Goal: Task Accomplishment & Management: Use online tool/utility

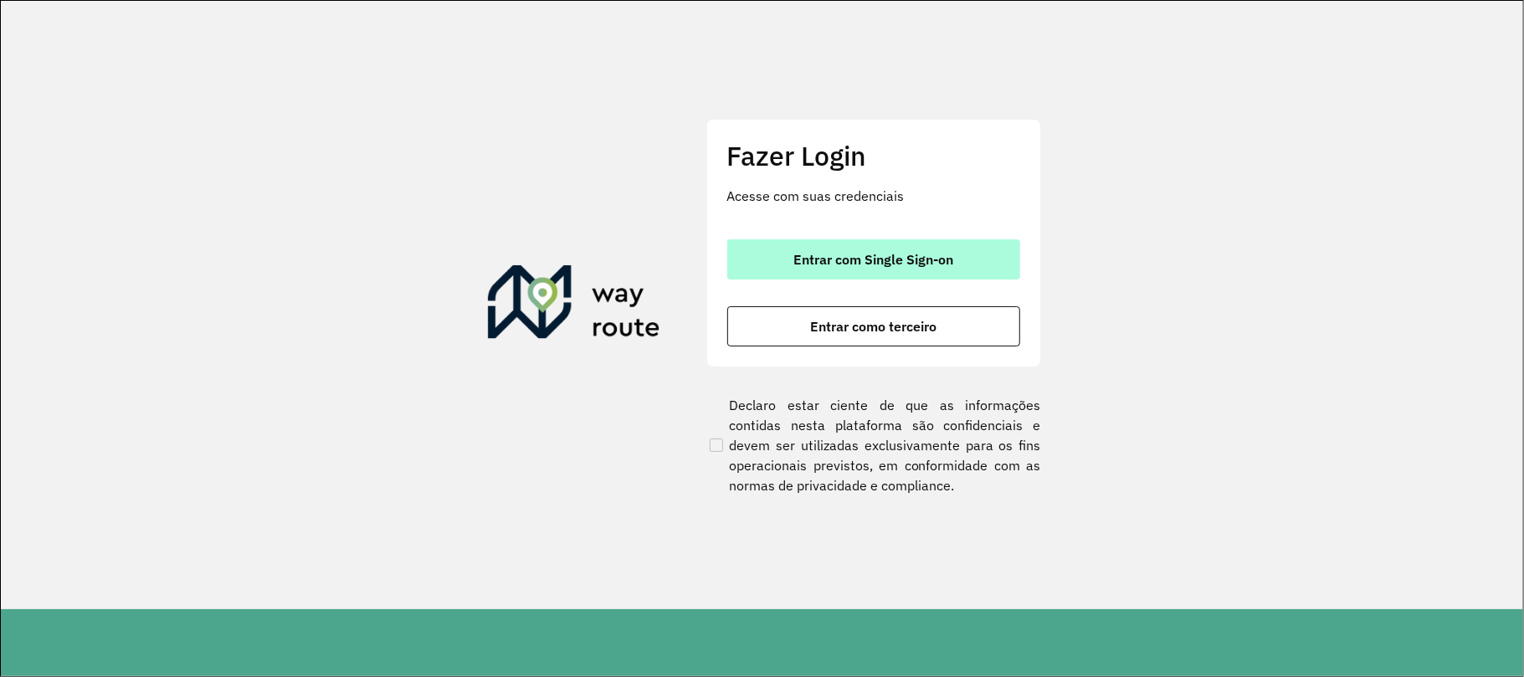
click at [791, 251] on button "Entrar com Single Sign-on" at bounding box center [873, 259] width 293 height 40
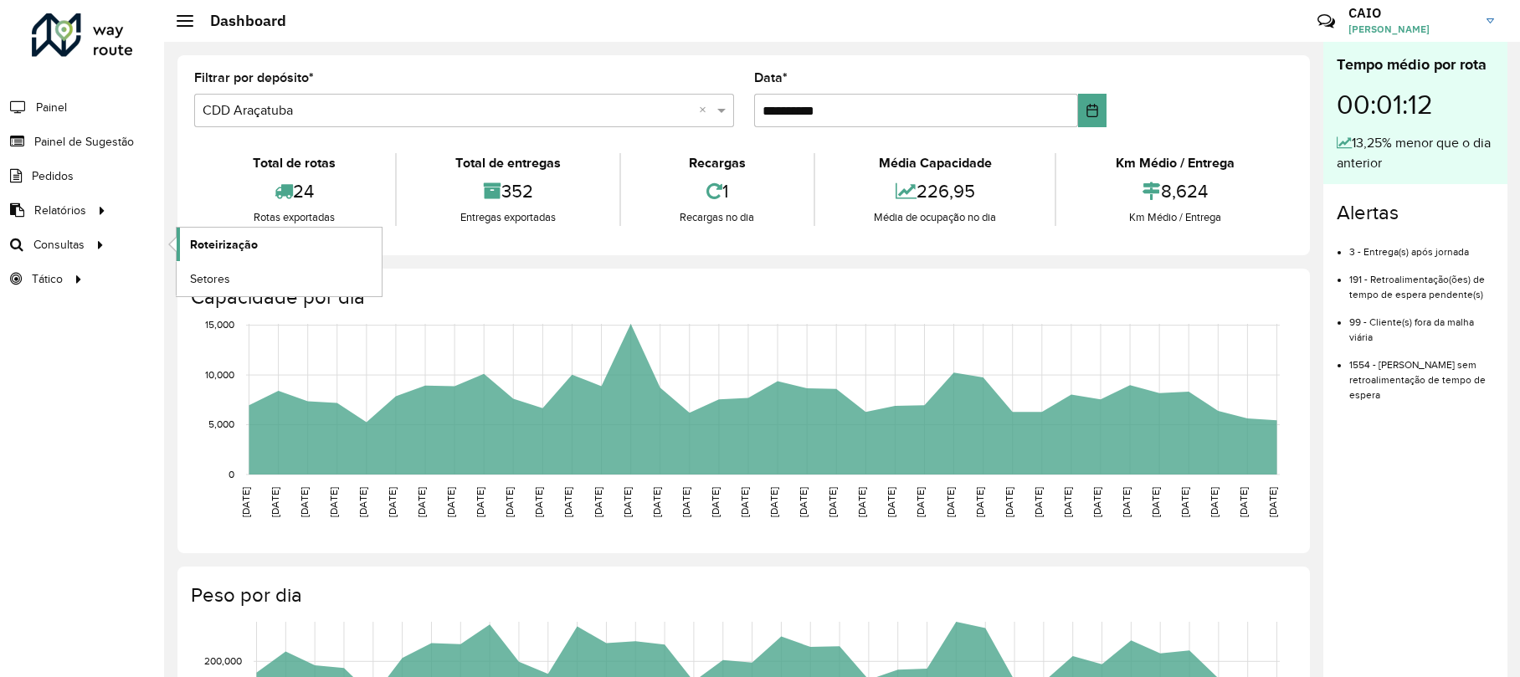
click at [201, 241] on span "Roteirização" at bounding box center [224, 245] width 68 height 18
click at [271, 278] on span "Análise de Sessões" at bounding box center [242, 279] width 105 height 18
click at [204, 315] on span "Service Time" at bounding box center [224, 314] width 69 height 18
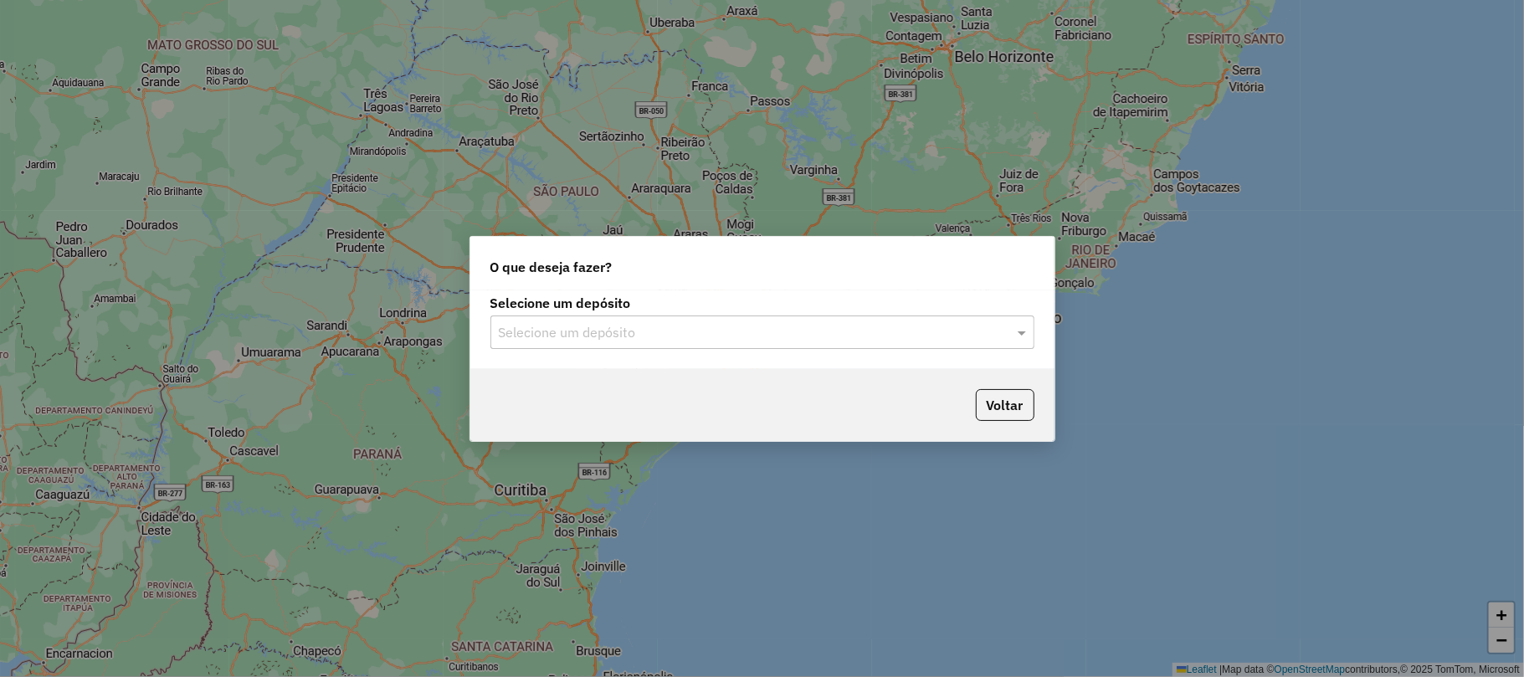
click at [697, 315] on div "Selecione um depósito Selecione um depósito" at bounding box center [762, 323] width 544 height 52
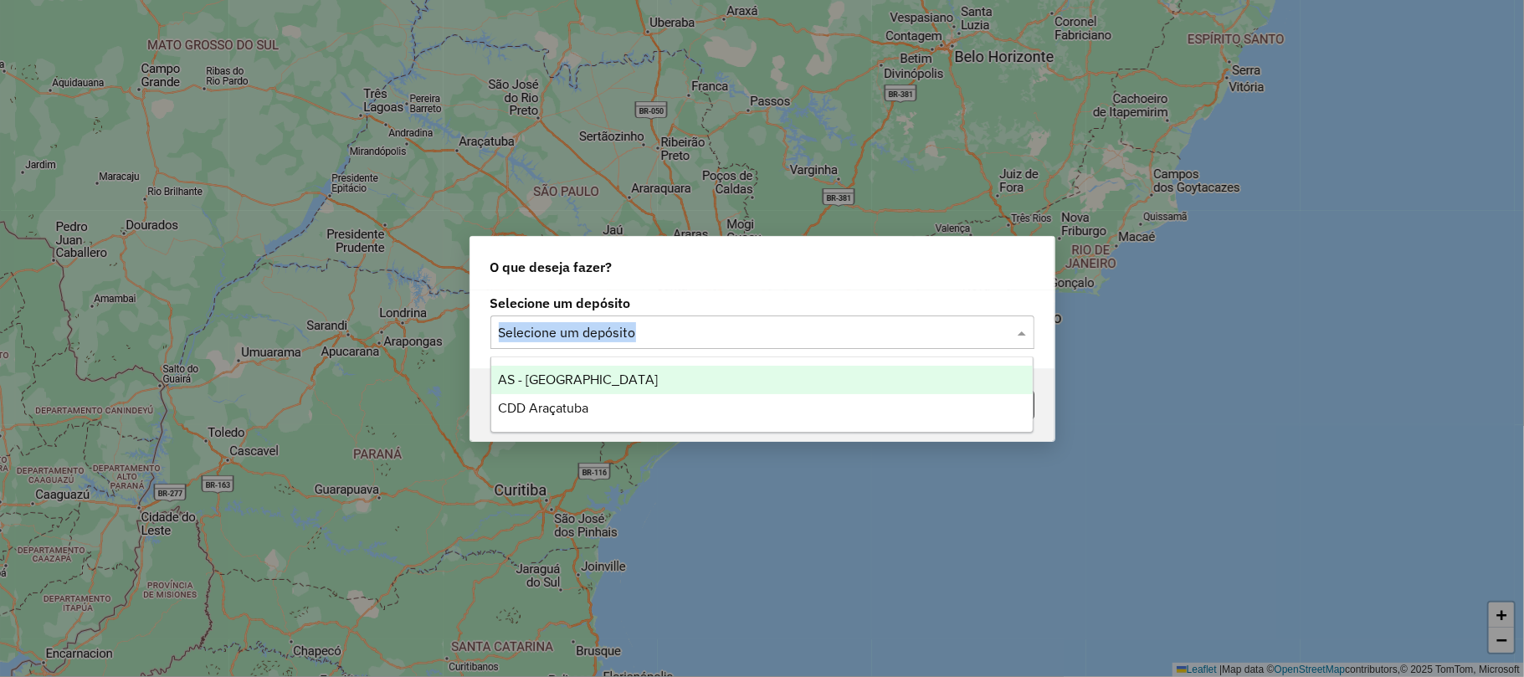
click at [696, 325] on input "text" at bounding box center [746, 333] width 494 height 20
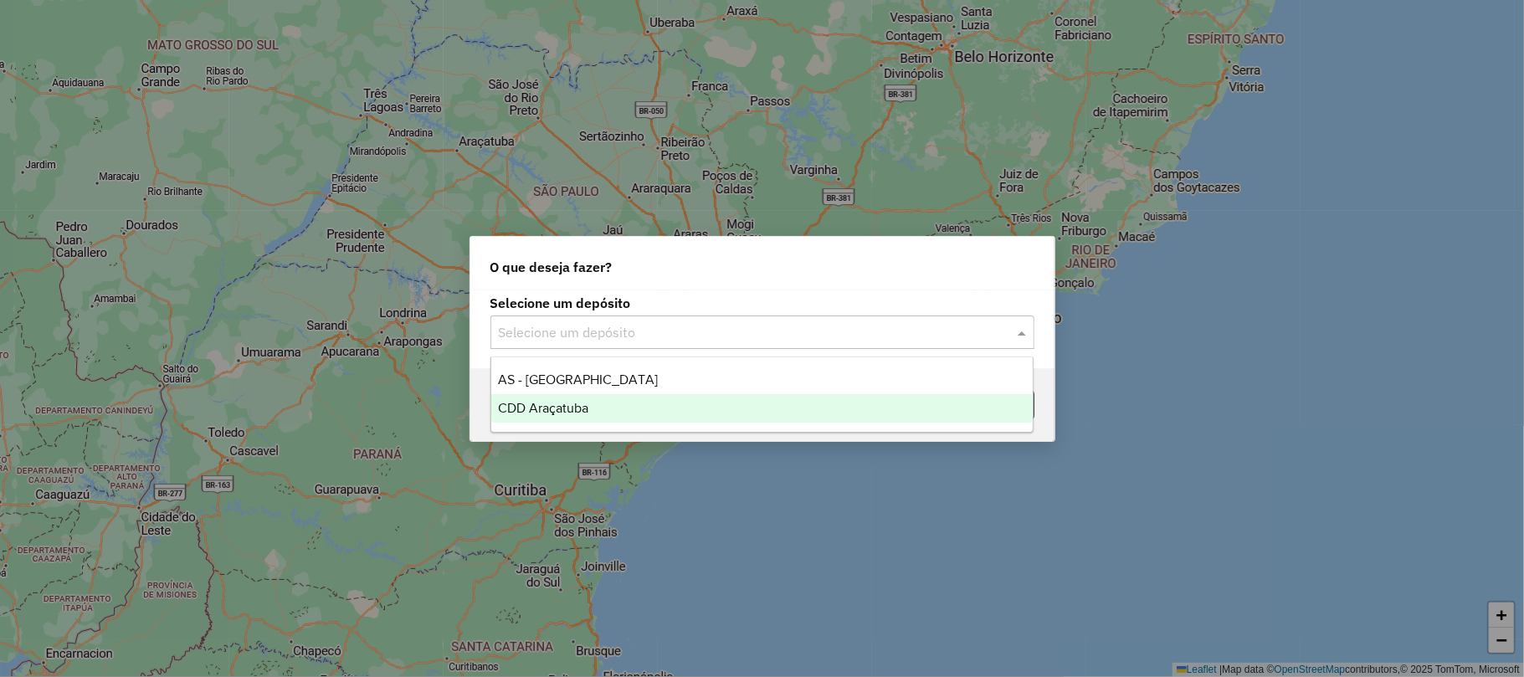
click at [620, 403] on div "CDD Araçatuba" at bounding box center [761, 408] width 541 height 28
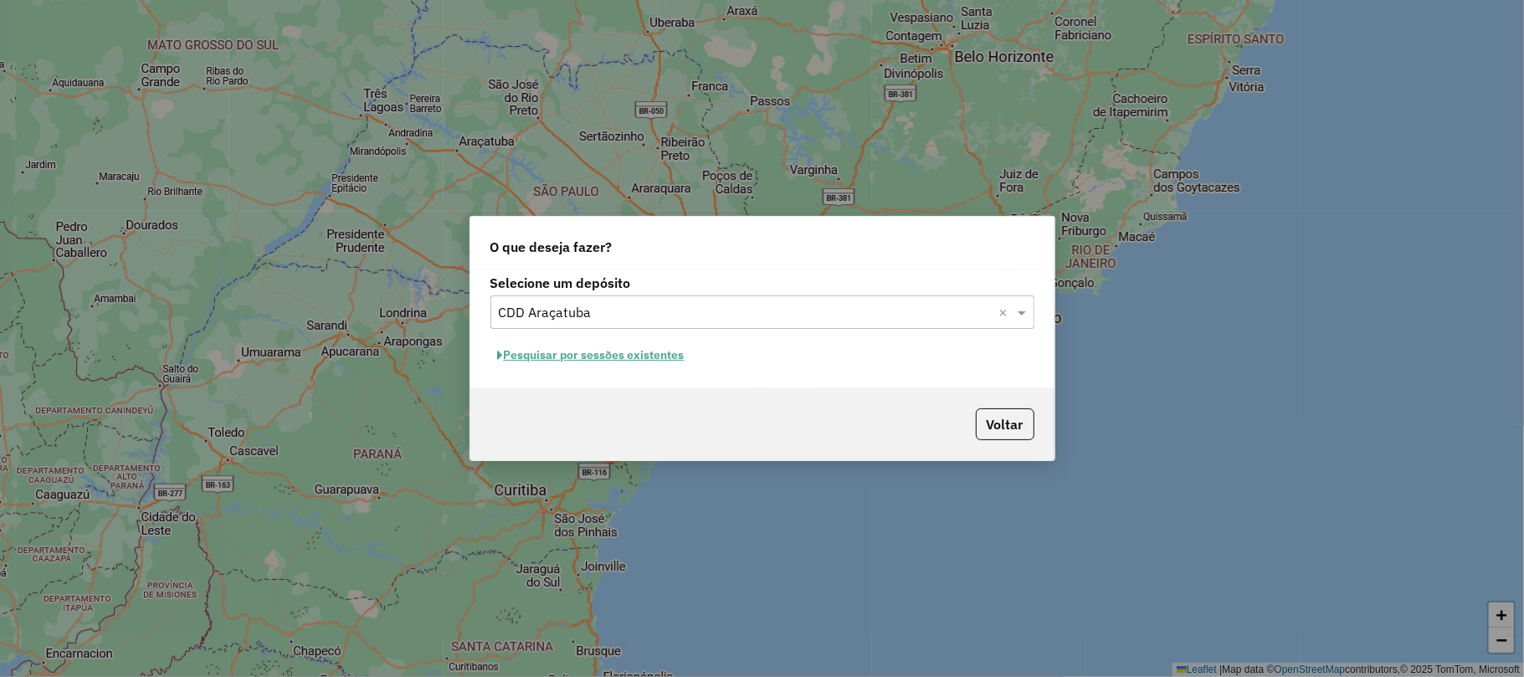
click at [597, 358] on button "Pesquisar por sessões existentes" at bounding box center [591, 355] width 202 height 26
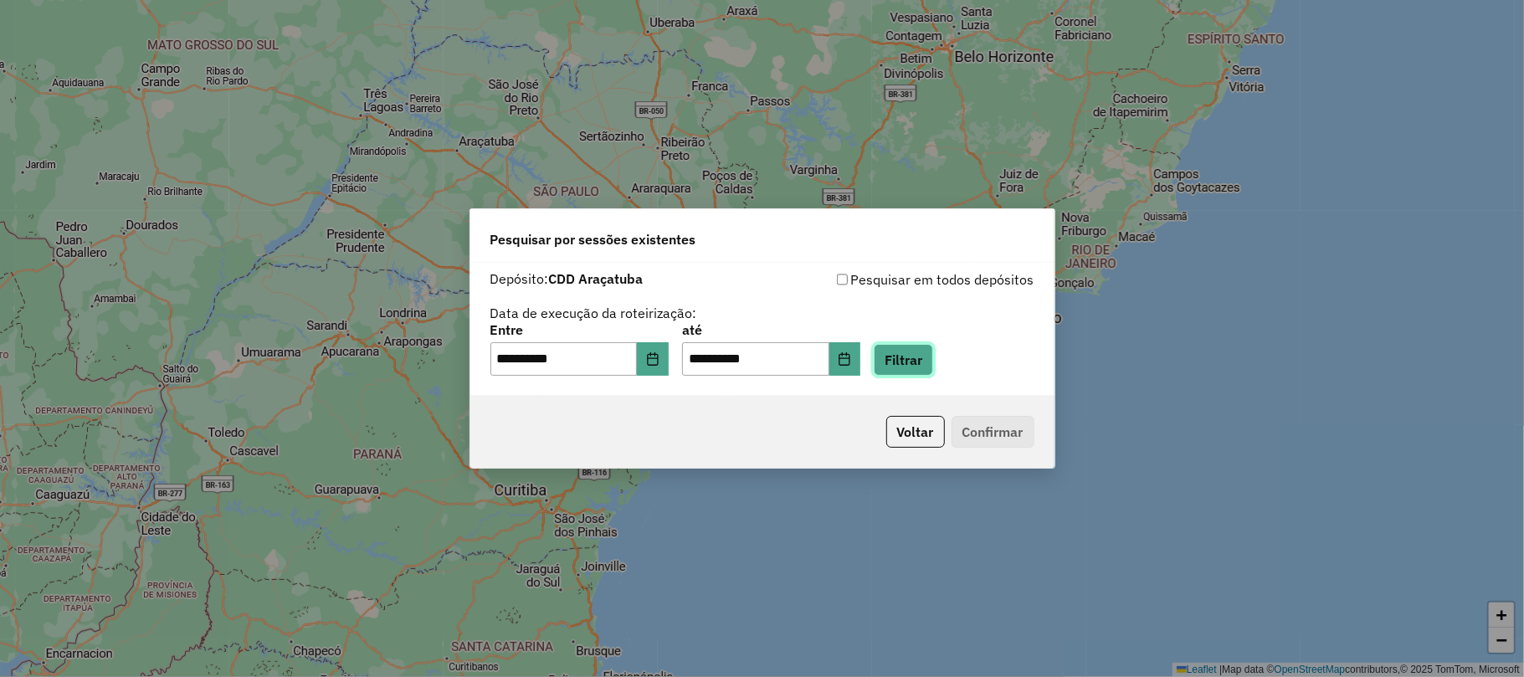
click at [924, 350] on button "Filtrar" at bounding box center [903, 360] width 59 height 32
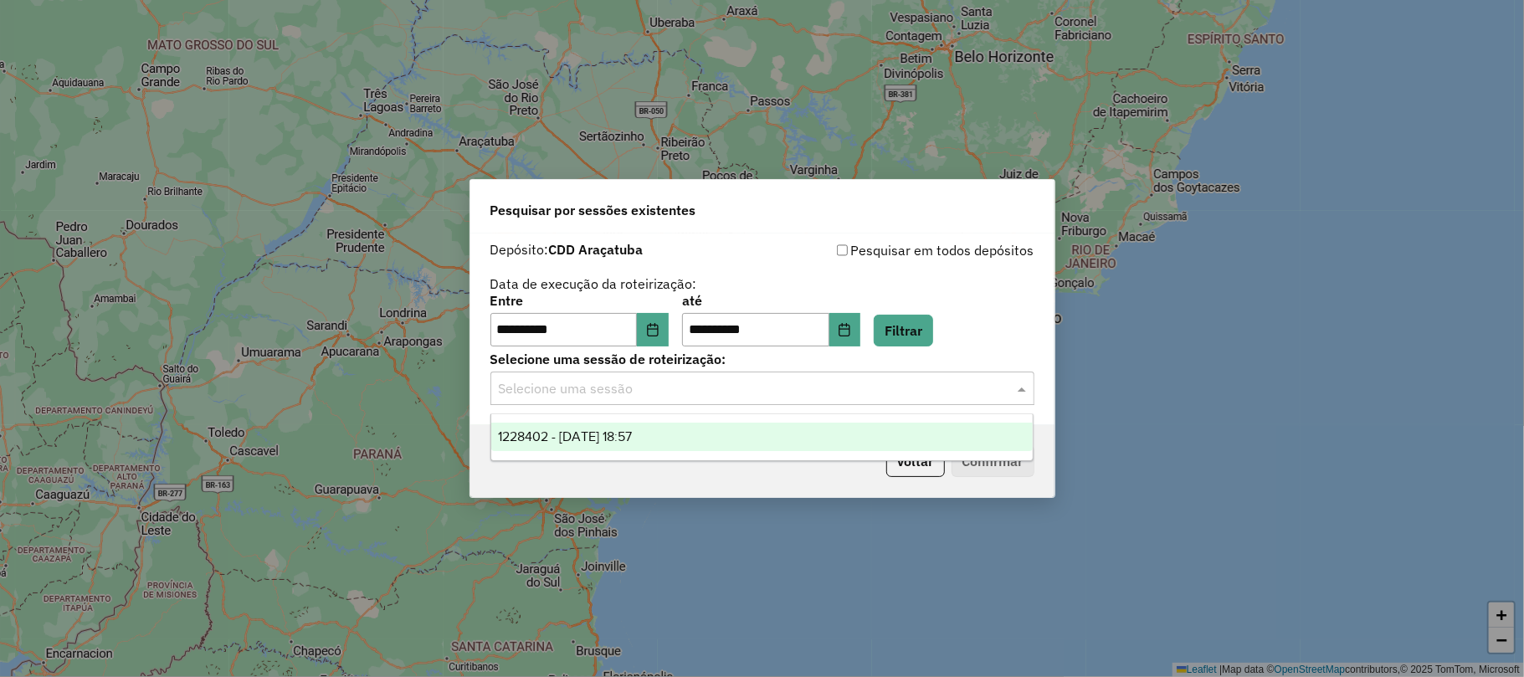
click at [780, 390] on input "text" at bounding box center [746, 389] width 494 height 20
click at [720, 440] on div "1228402 - 12/08/2025 18:57" at bounding box center [761, 437] width 541 height 28
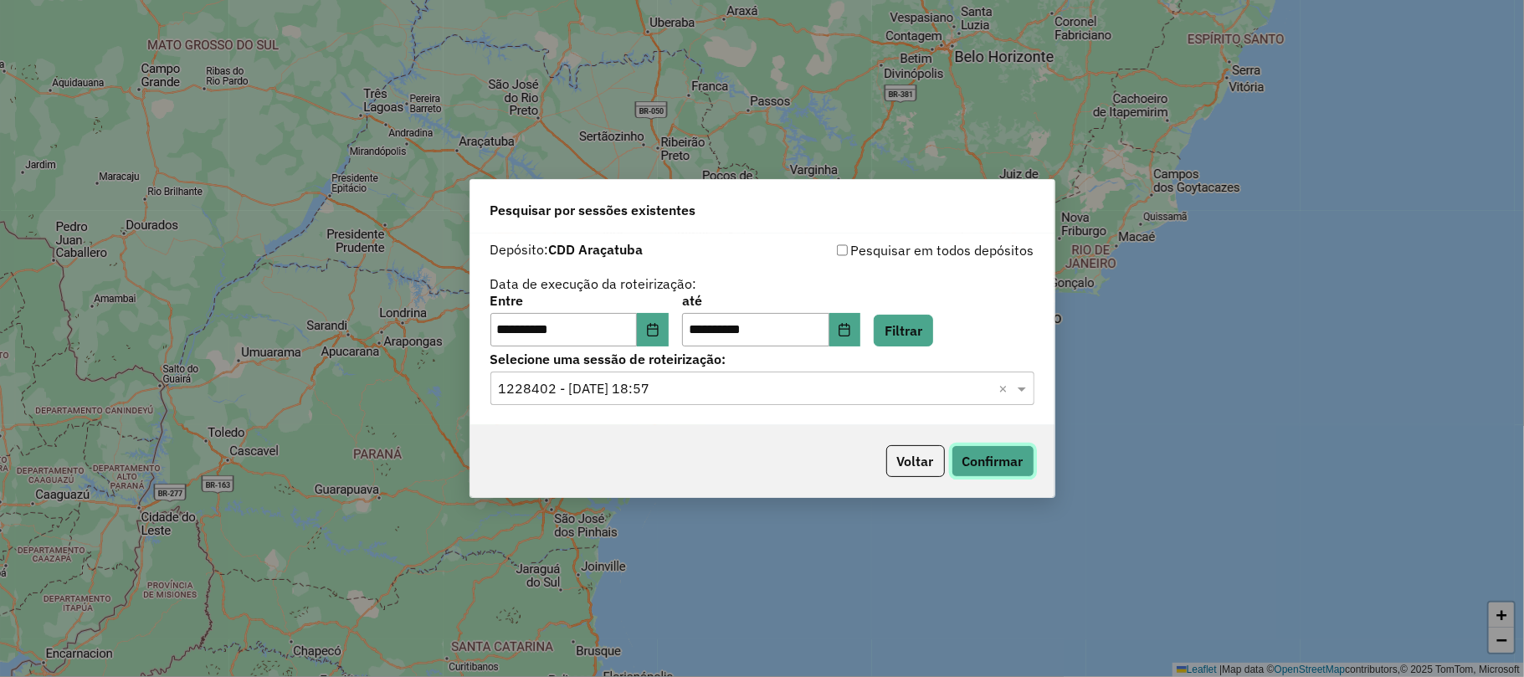
click at [996, 463] on button "Confirmar" at bounding box center [992, 461] width 83 height 32
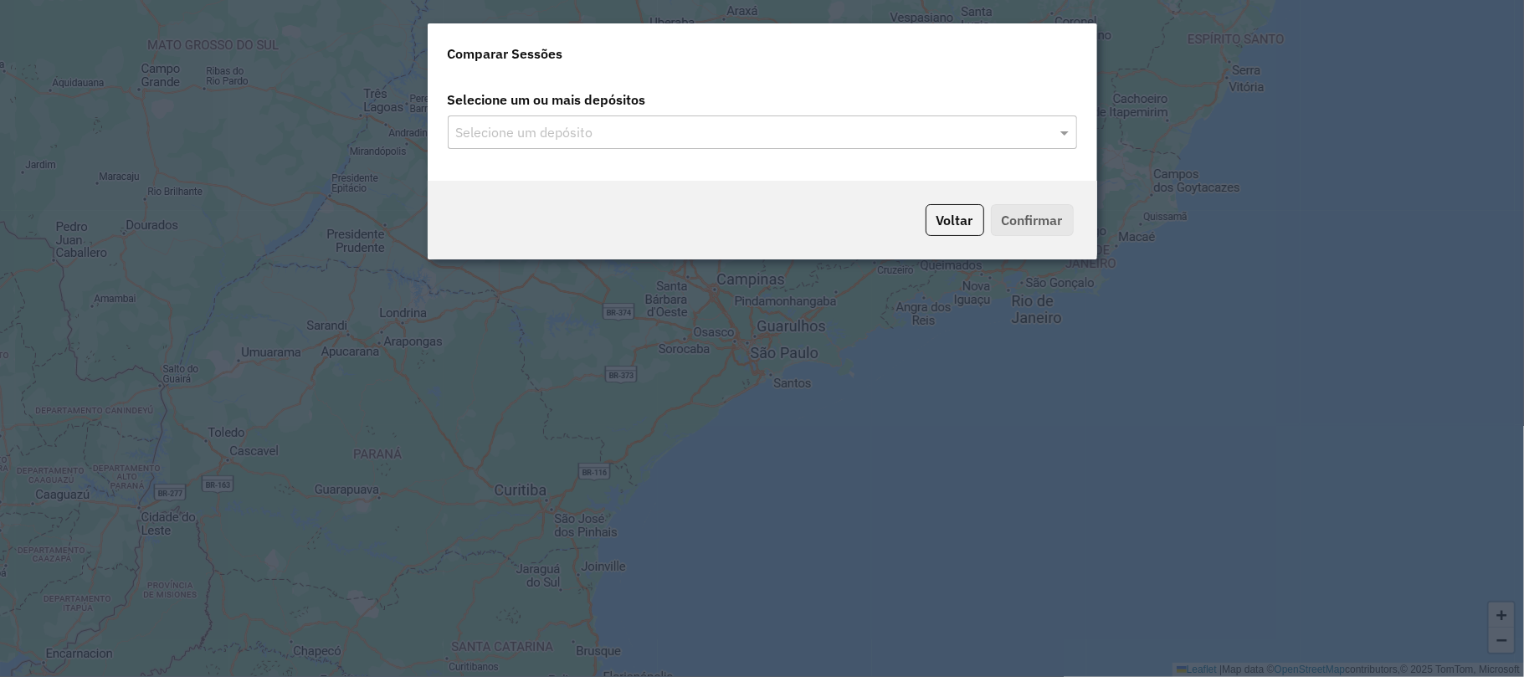
click at [628, 112] on label "Selecione um ou mais depósitos" at bounding box center [762, 100] width 649 height 32
click at [604, 136] on input "text" at bounding box center [754, 133] width 604 height 20
click at [584, 123] on input "text" at bounding box center [754, 133] width 604 height 20
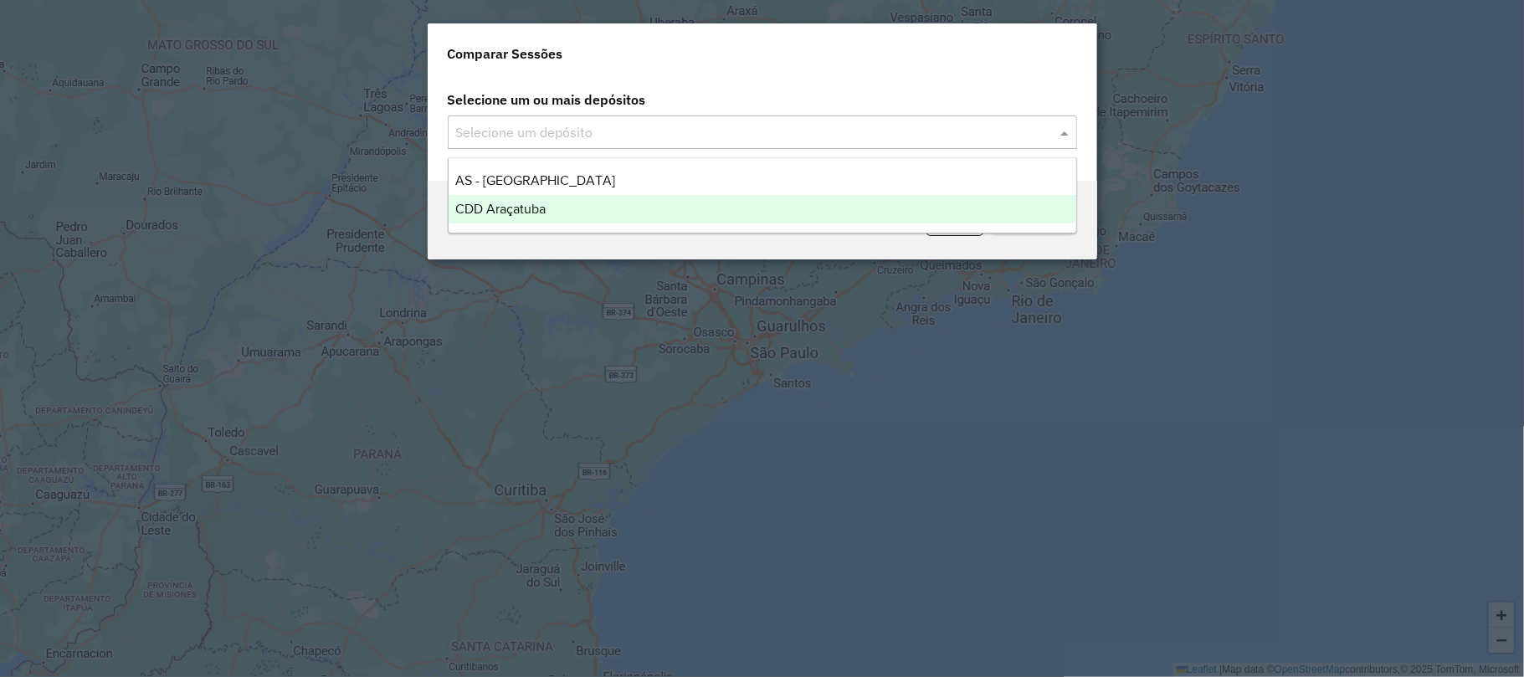
click at [571, 203] on div "CDD Araçatuba" at bounding box center [763, 209] width 628 height 28
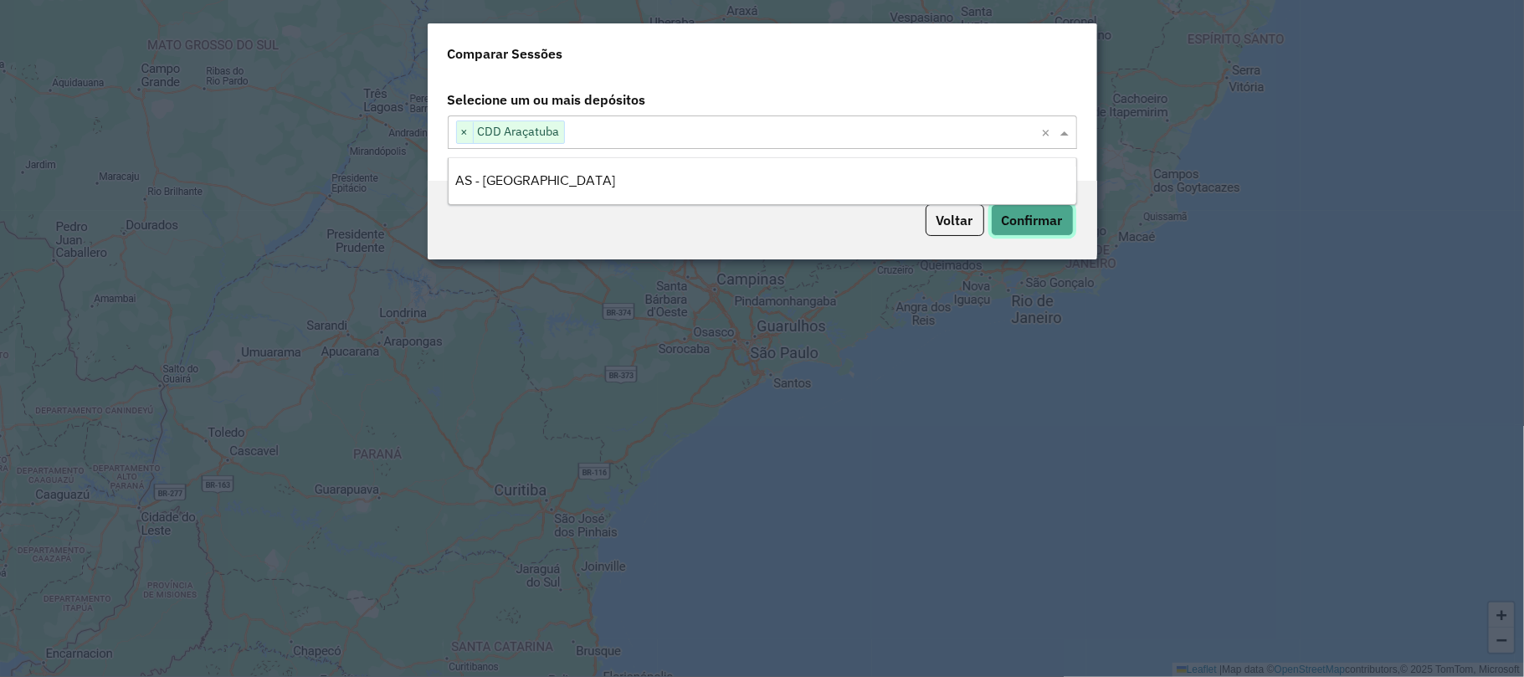
click at [1011, 222] on button "Confirmar" at bounding box center [1032, 220] width 83 height 32
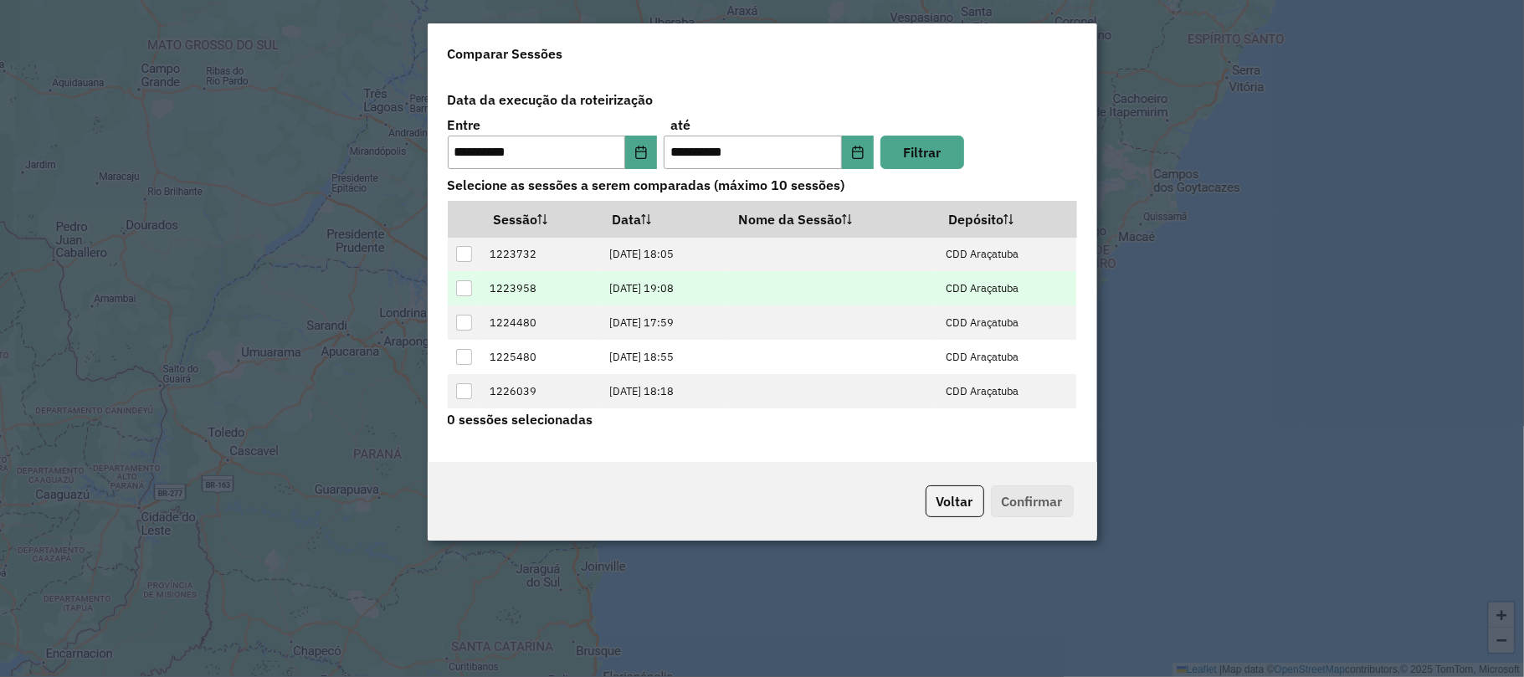
scroll to position [105, 0]
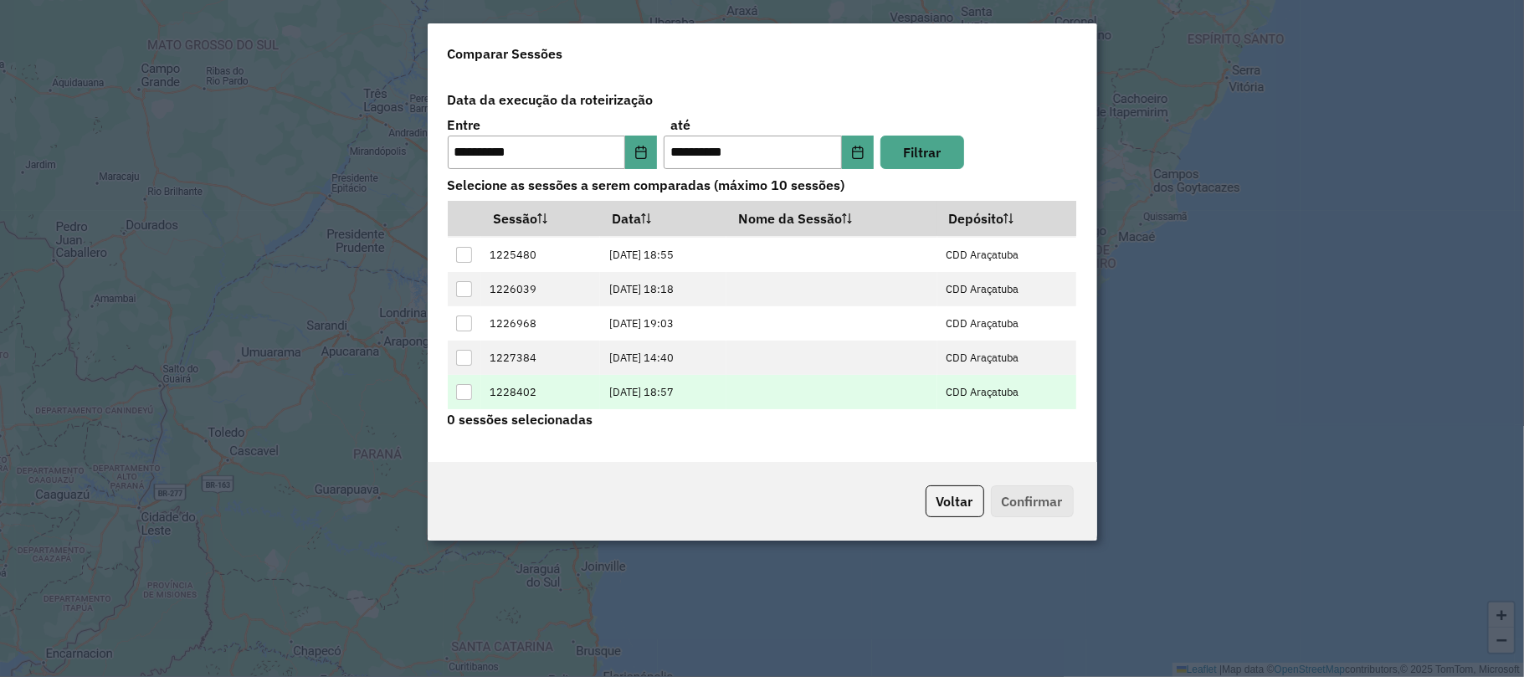
click at [470, 384] on div at bounding box center [464, 392] width 16 height 16
click at [1008, 489] on button "Confirmar" at bounding box center [1032, 501] width 83 height 32
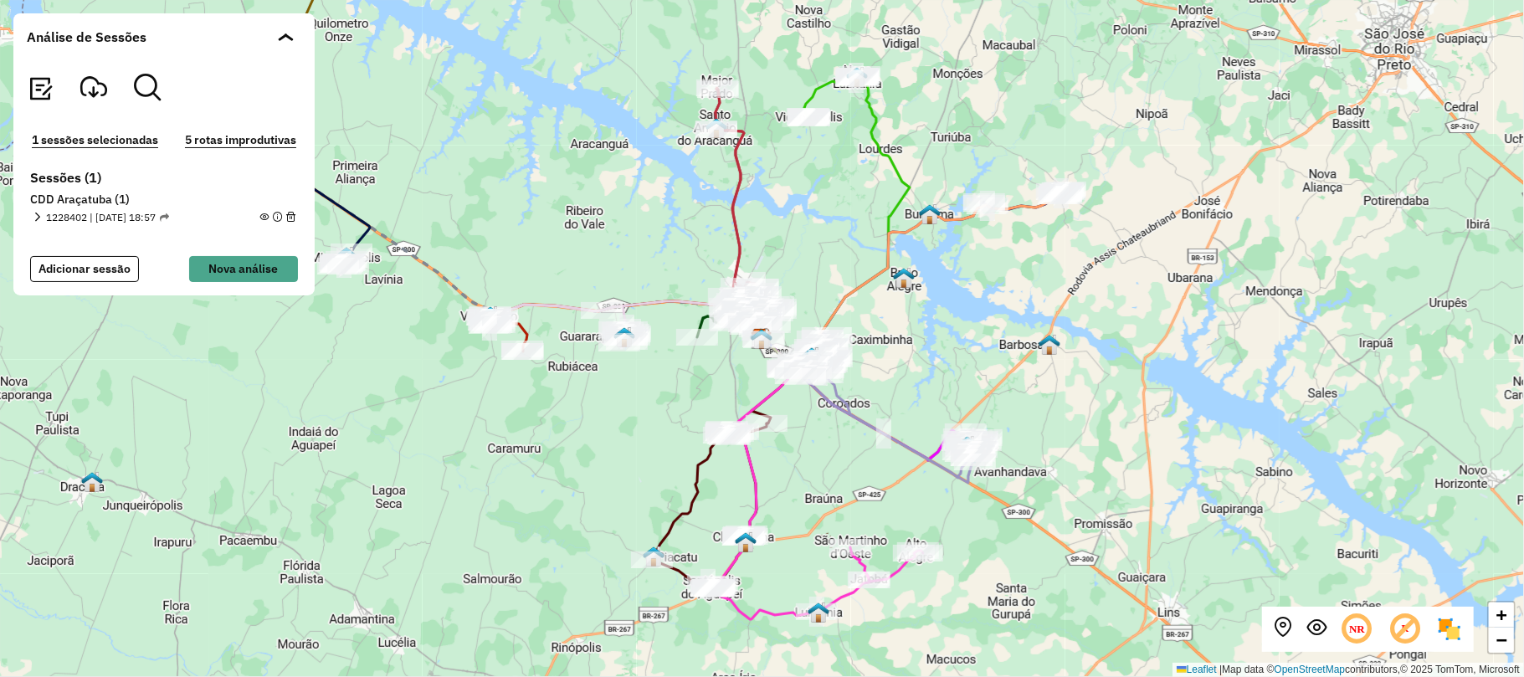
click at [252, 137] on button "5 rotas improdutivas" at bounding box center [240, 140] width 121 height 19
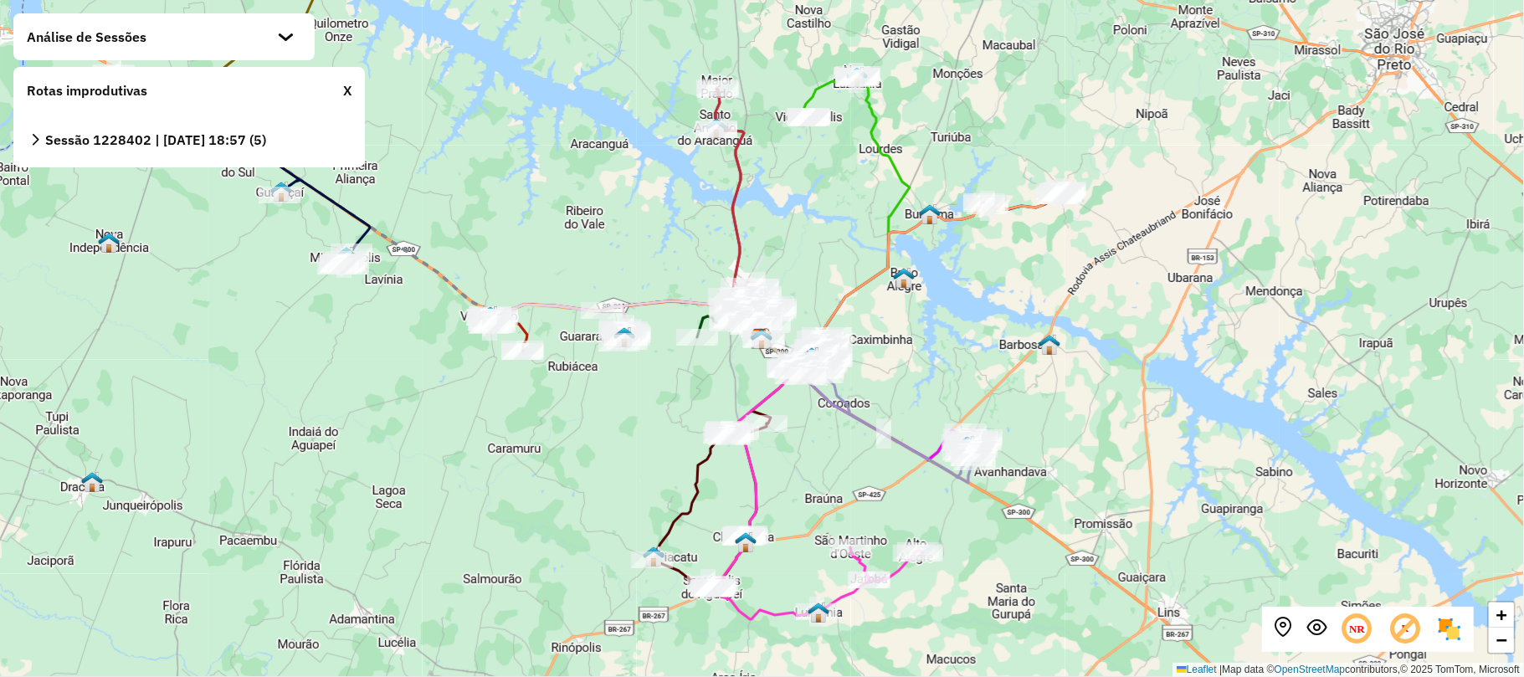
click at [44, 128] on section "Sessão 1228402 | 12/08/2025 - 18:57 (5) Meta Peso(%) : 94 Meta Capacidade(%) : …" at bounding box center [189, 138] width 325 height 23
click at [35, 134] on icon at bounding box center [35, 140] width 12 height 12
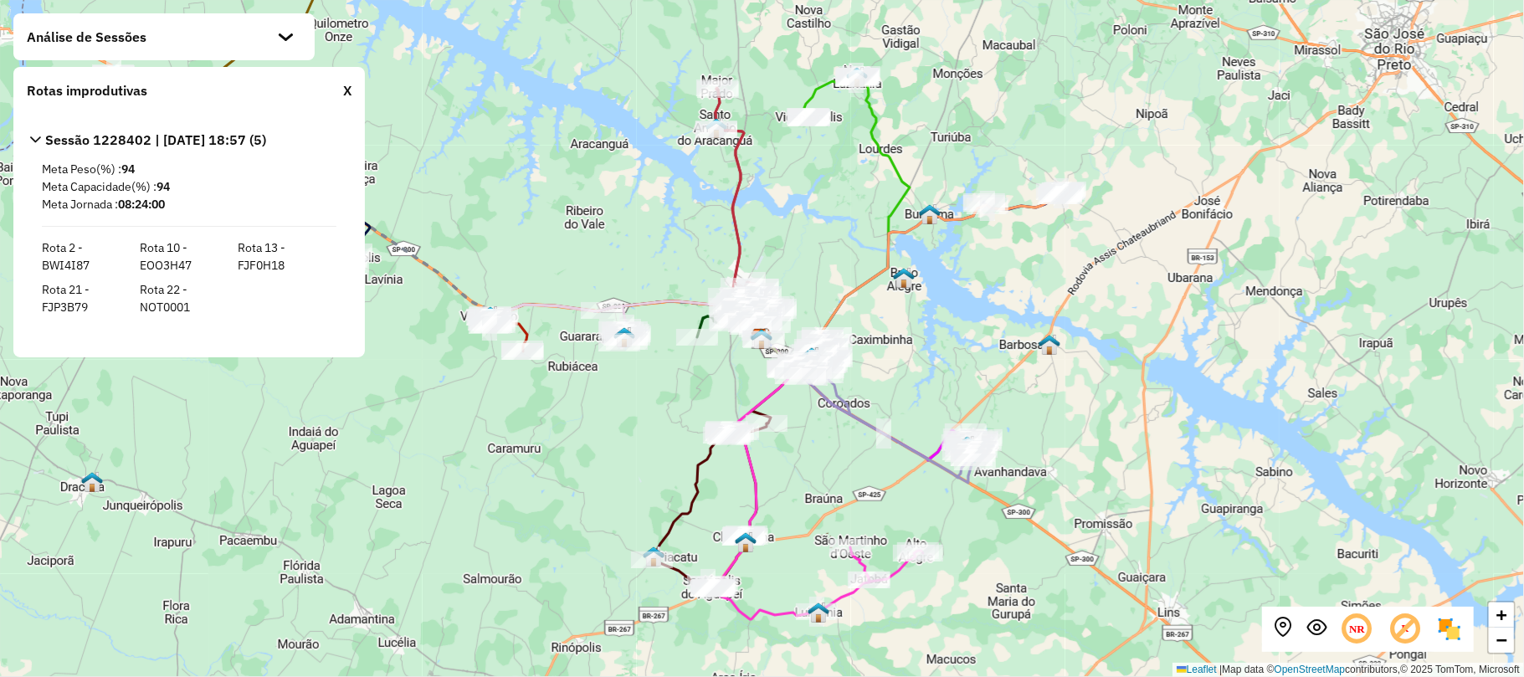
click at [204, 38] on div "Análise de Sessões" at bounding box center [163, 36] width 301 height 47
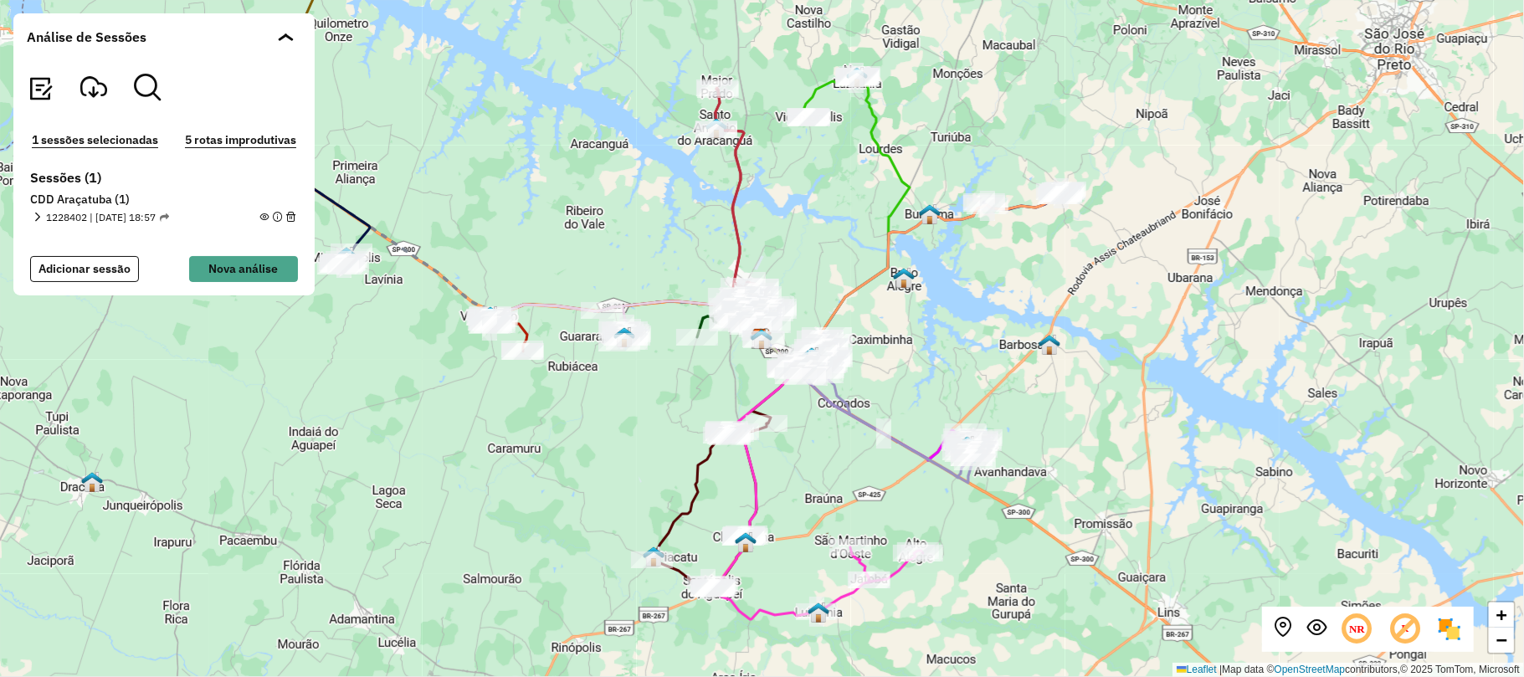
click at [37, 218] on em at bounding box center [37, 217] width 9 height 9
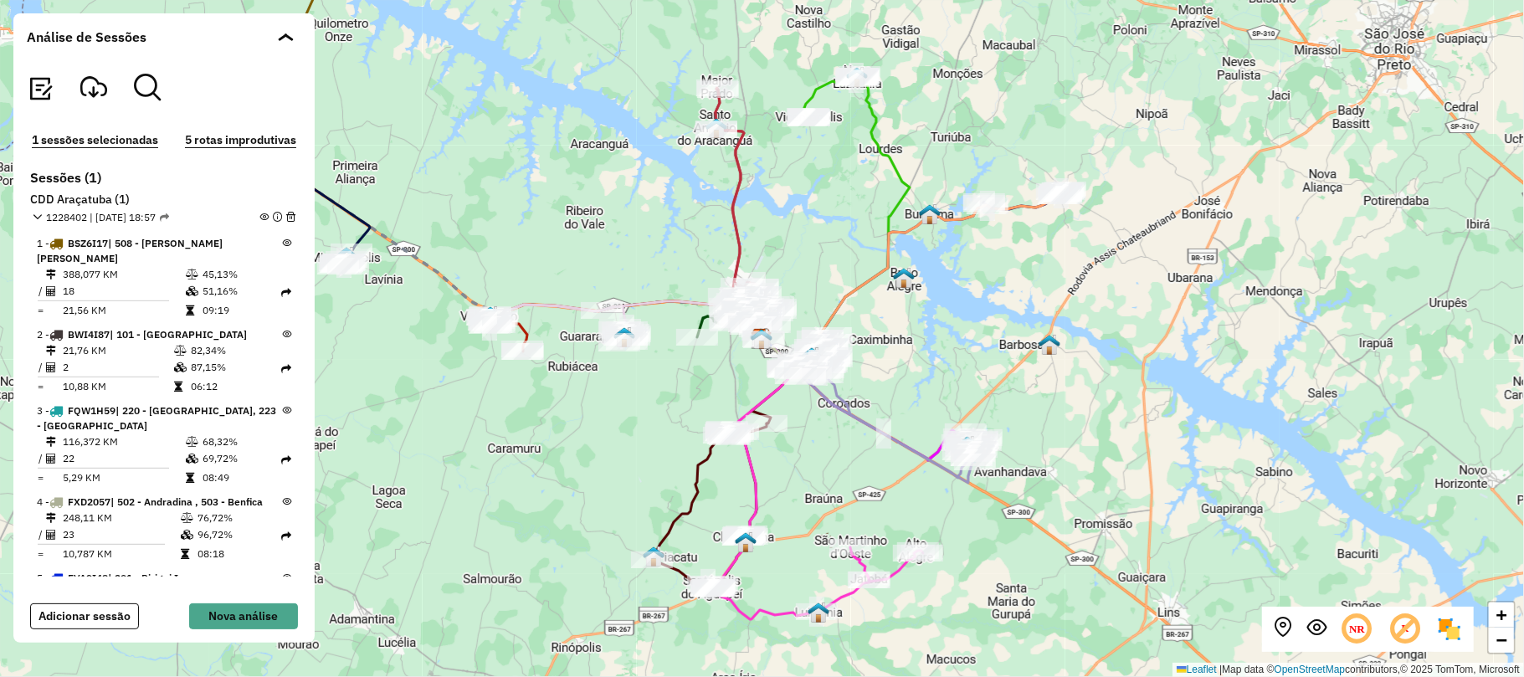
scroll to position [111, 0]
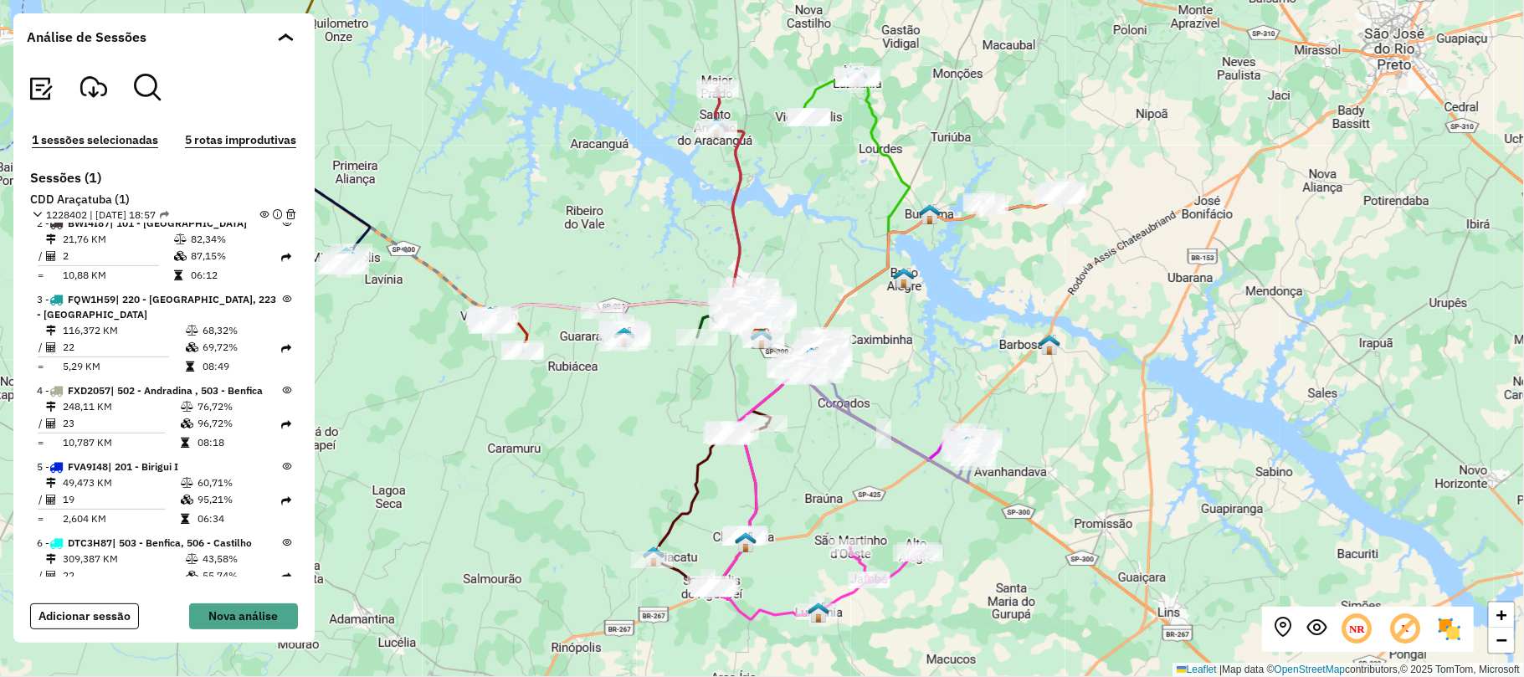
click at [44, 269] on div "2 - BWI4I87 | 101 - Araçatuba 21,76 KM 82,34% / 2 87,15% = 10,88 KM 06:12" at bounding box center [164, 250] width 263 height 76
click at [64, 248] on td "2" at bounding box center [117, 256] width 111 height 17
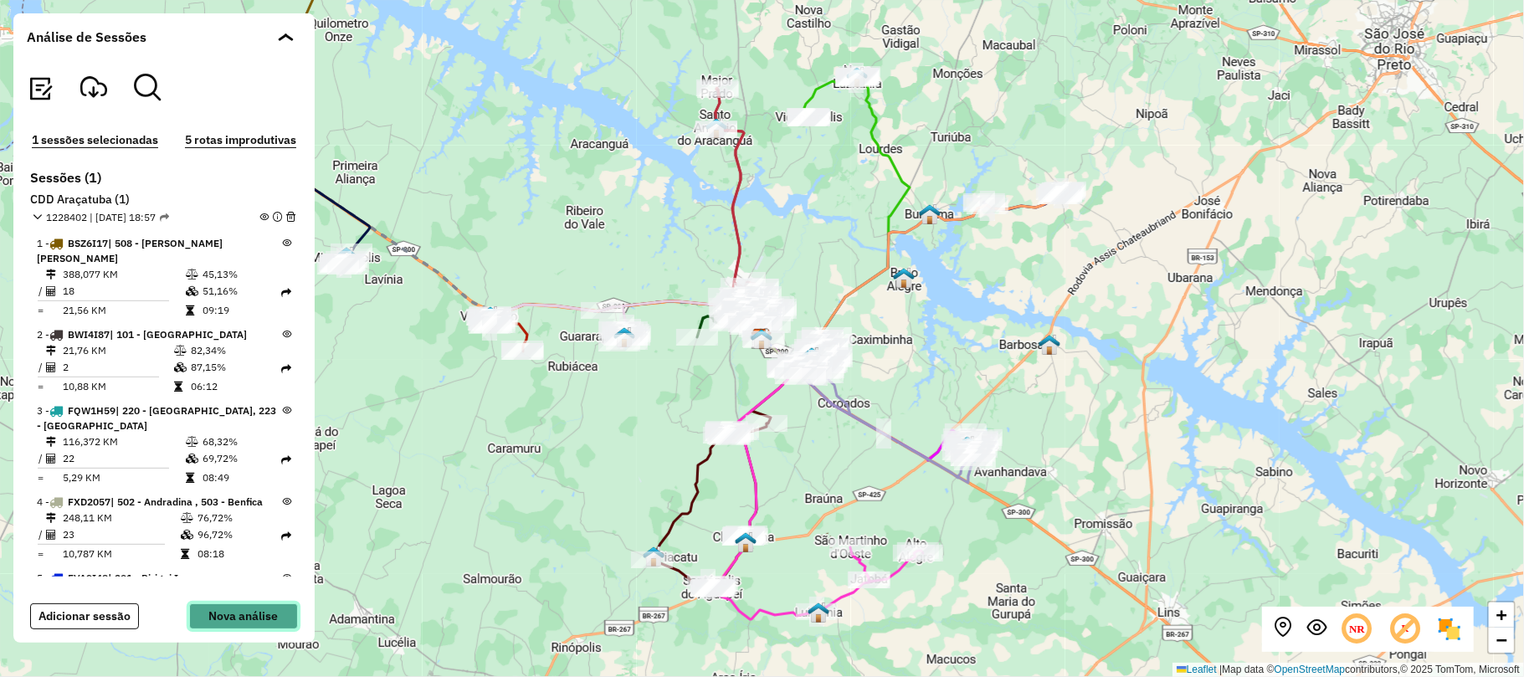
click at [236, 613] on button "Nova análise" at bounding box center [243, 616] width 109 height 26
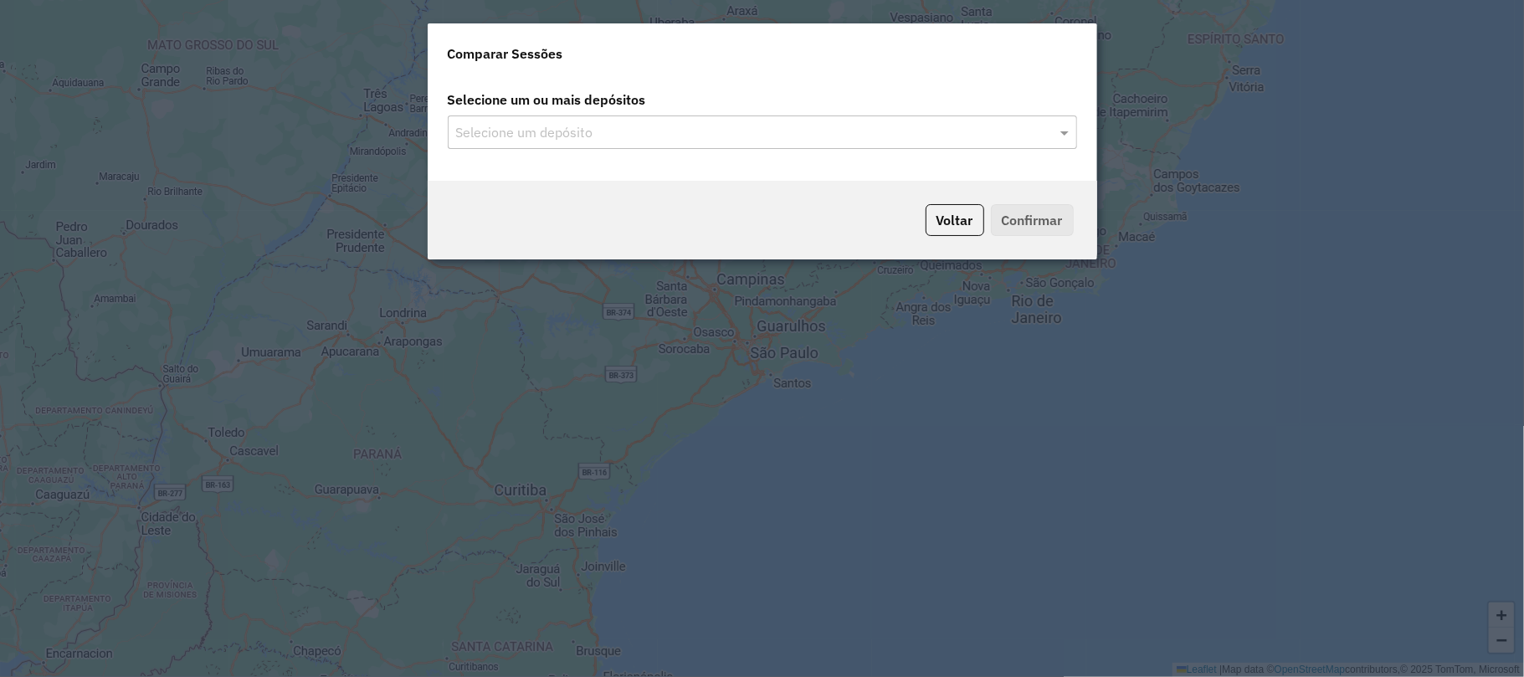
drag, startPoint x: 544, startPoint y: 136, endPoint x: 523, endPoint y: 182, distance: 50.6
click at [546, 136] on input "text" at bounding box center [754, 133] width 604 height 20
click at [547, 127] on input "text" at bounding box center [754, 133] width 604 height 20
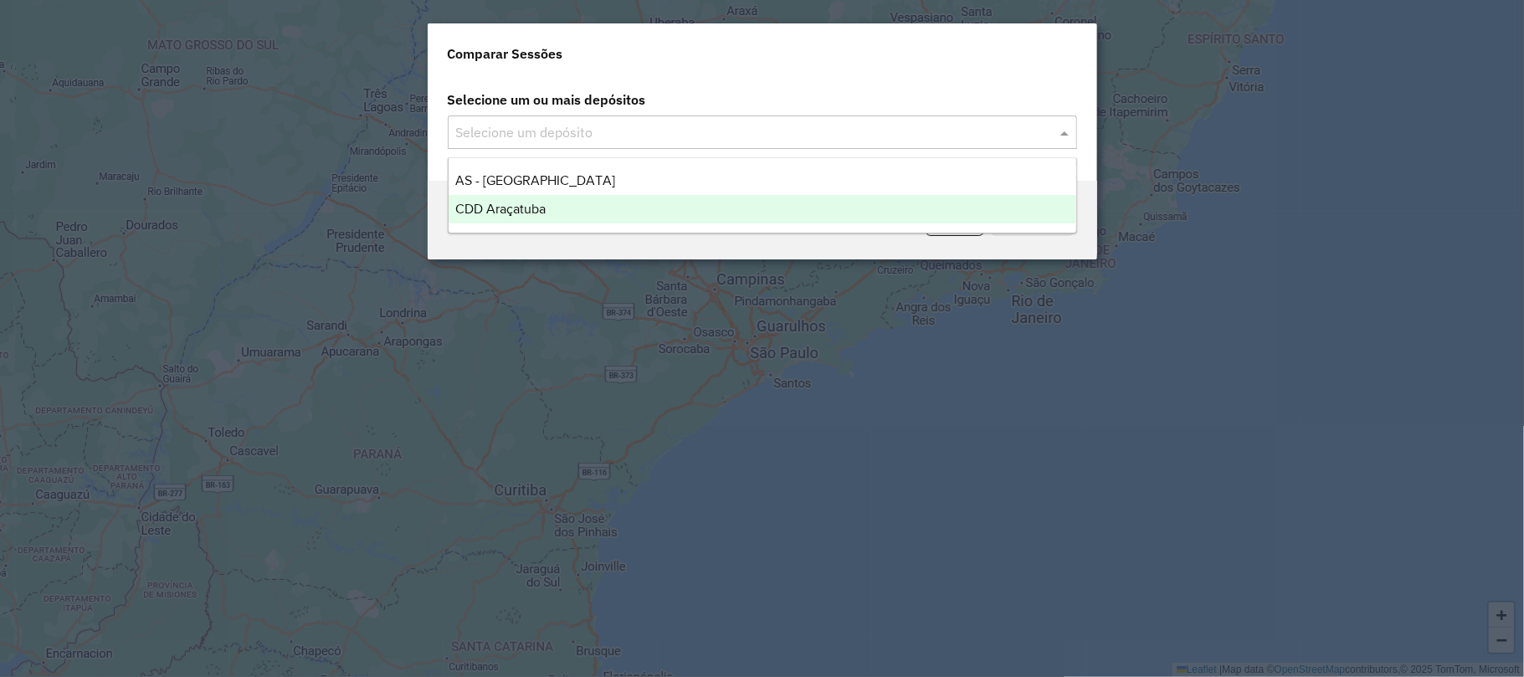
click at [529, 205] on span "CDD Araçatuba" at bounding box center [500, 209] width 90 height 14
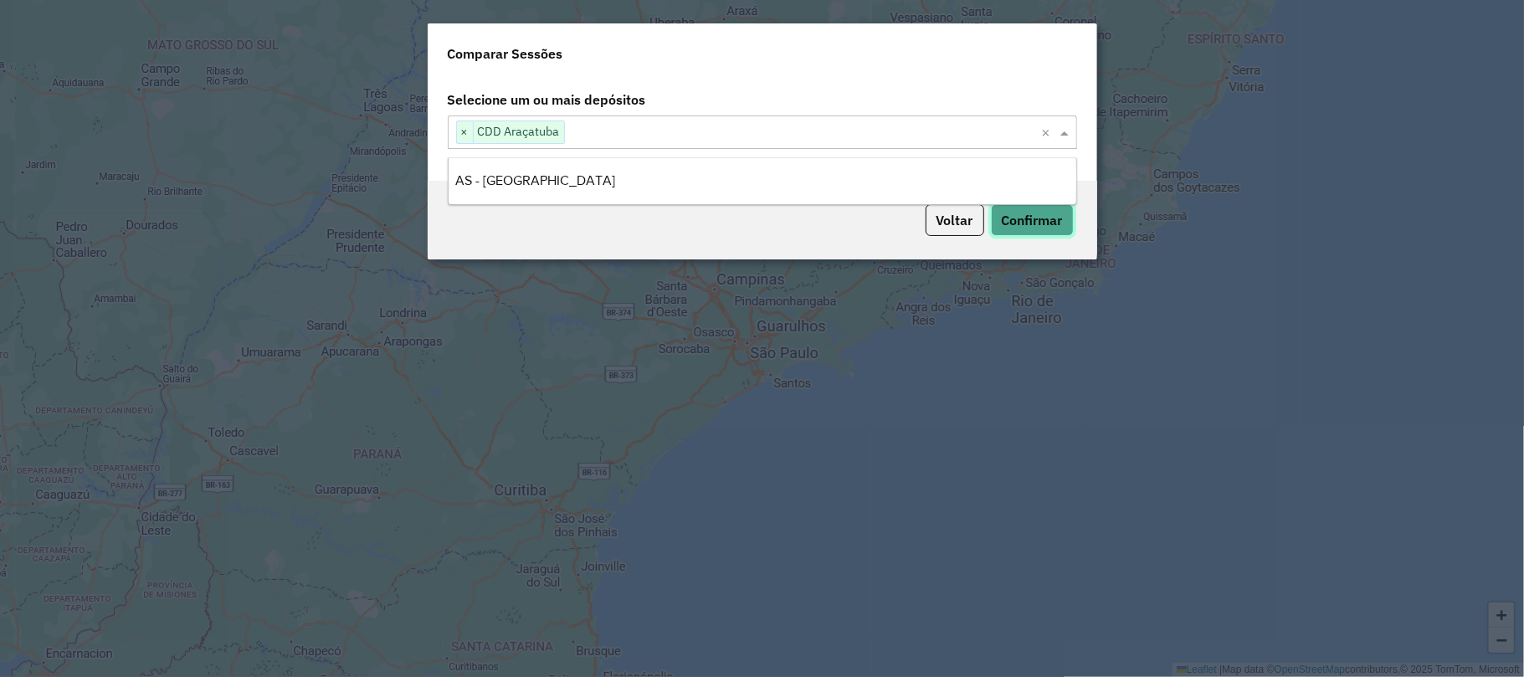
click at [1001, 224] on button "Confirmar" at bounding box center [1032, 220] width 83 height 32
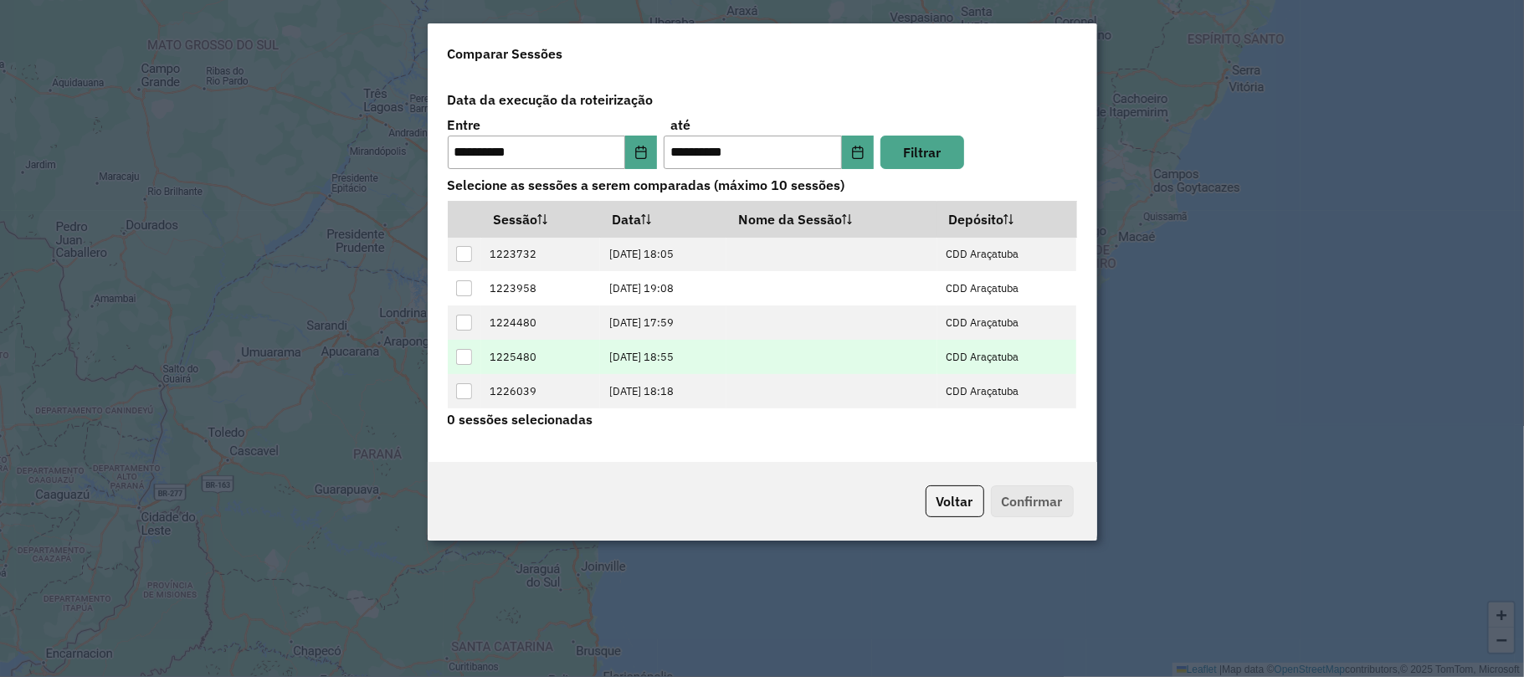
scroll to position [105, 0]
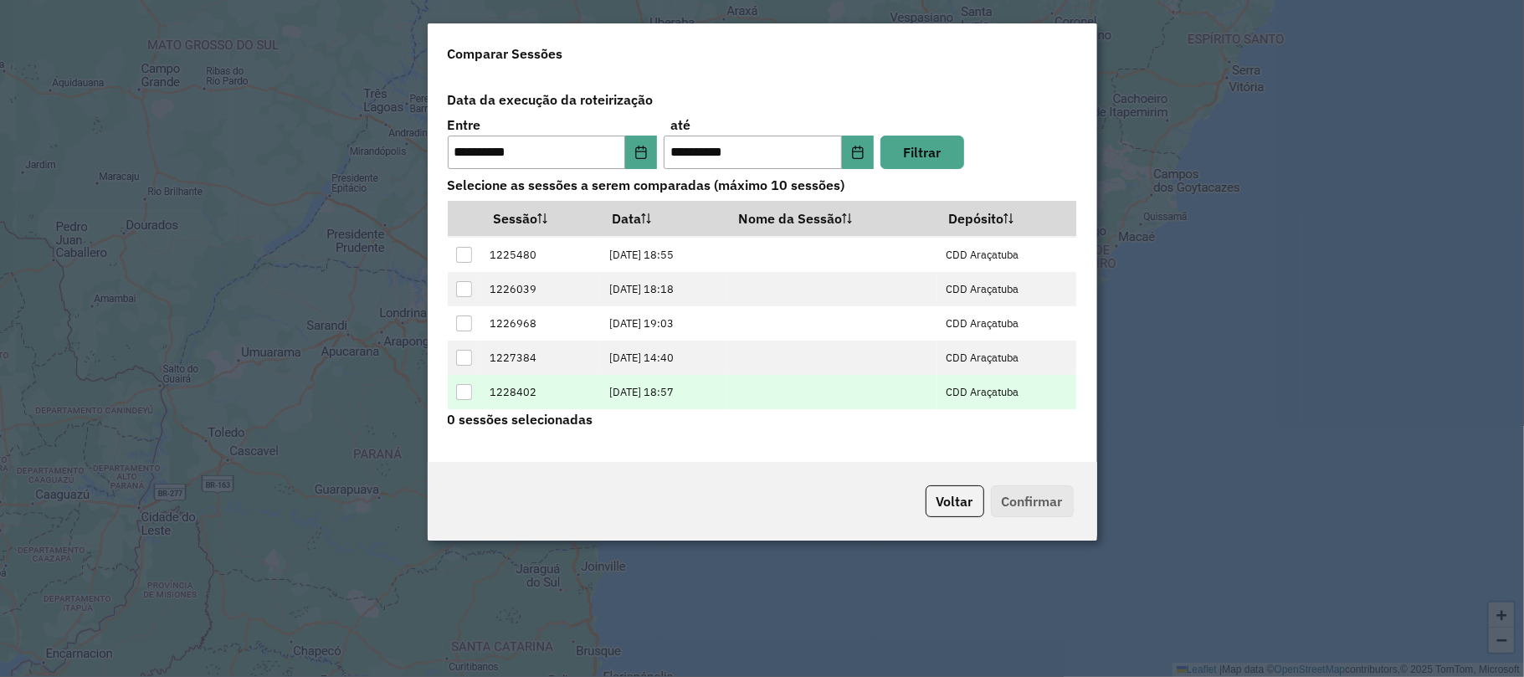
click at [474, 386] on td at bounding box center [465, 392] width 34 height 34
click at [472, 392] on div at bounding box center [464, 392] width 17 height 17
click at [1024, 494] on button "Confirmar" at bounding box center [1032, 501] width 83 height 32
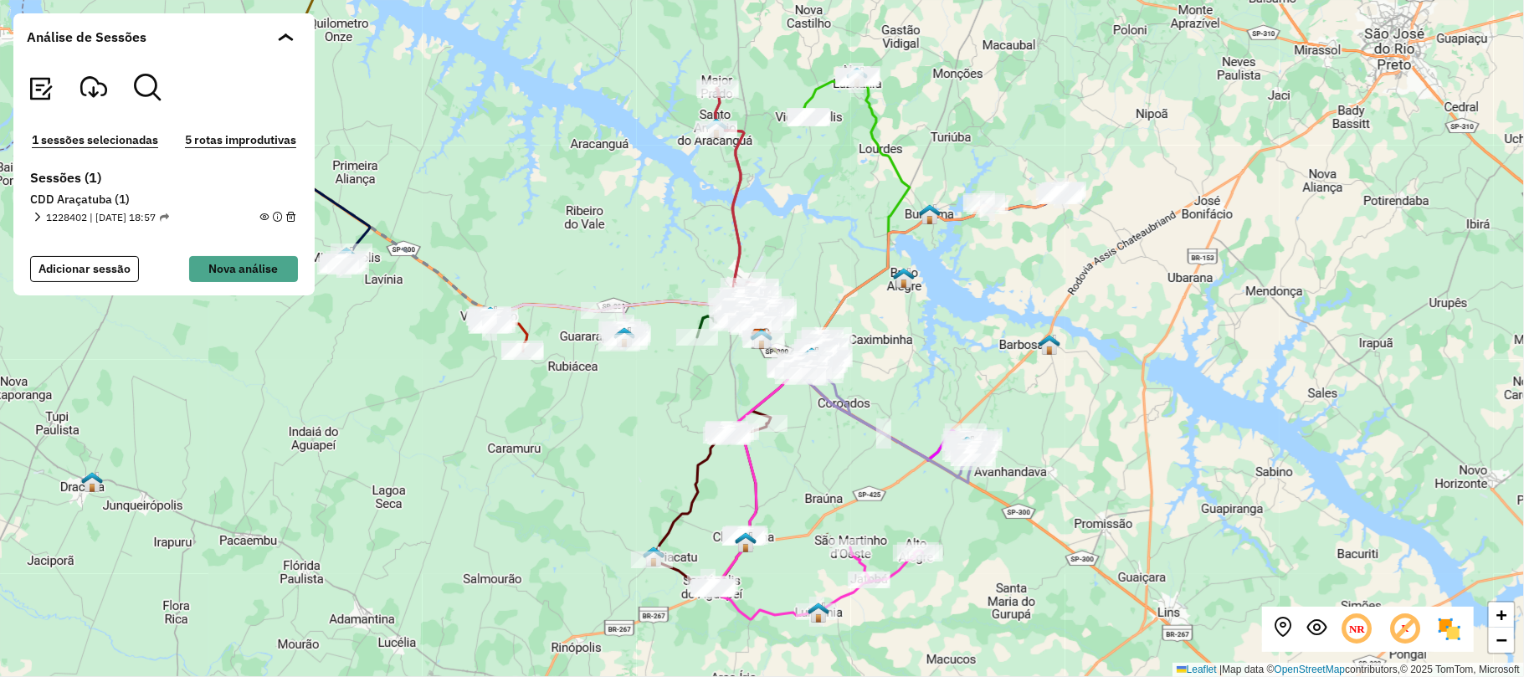
click at [32, 91] on img at bounding box center [40, 88] width 27 height 27
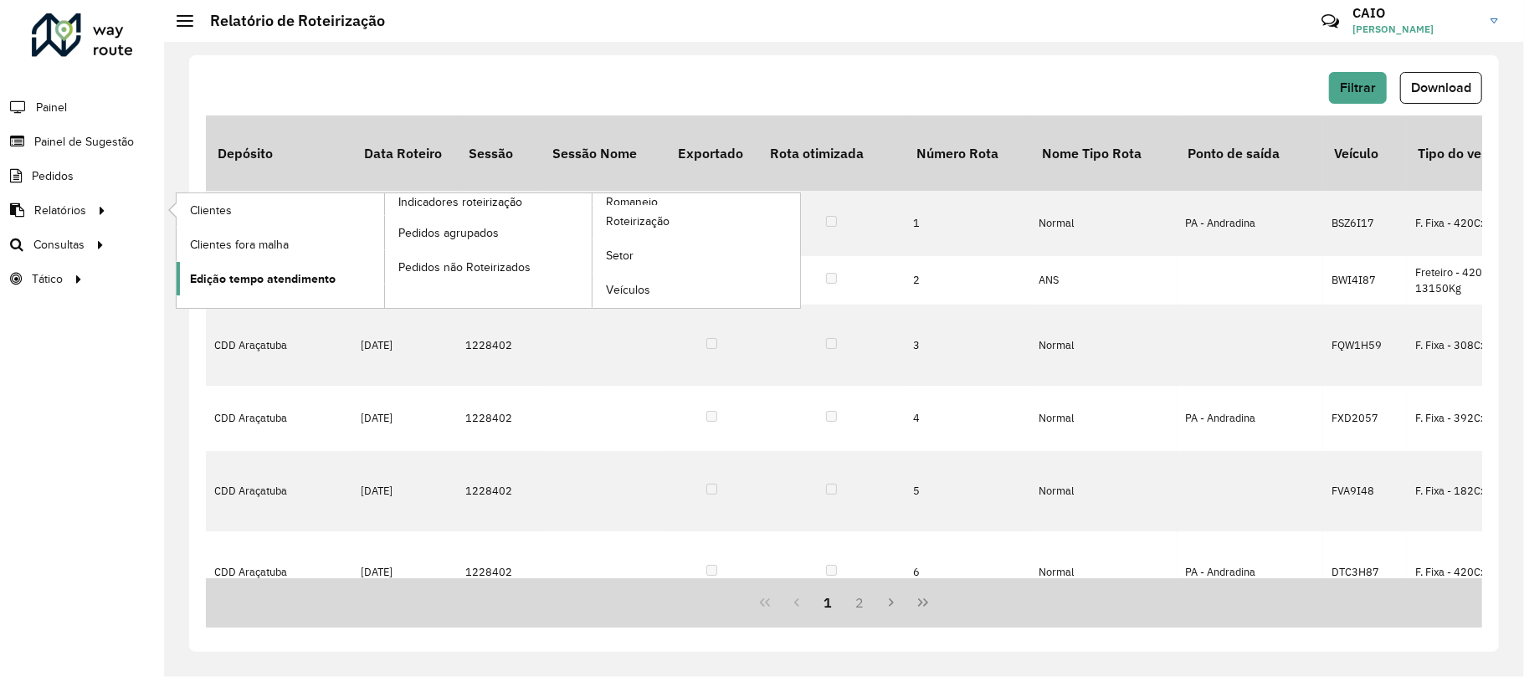
click at [221, 281] on span "Edição tempo atendimento" at bounding box center [263, 279] width 146 height 18
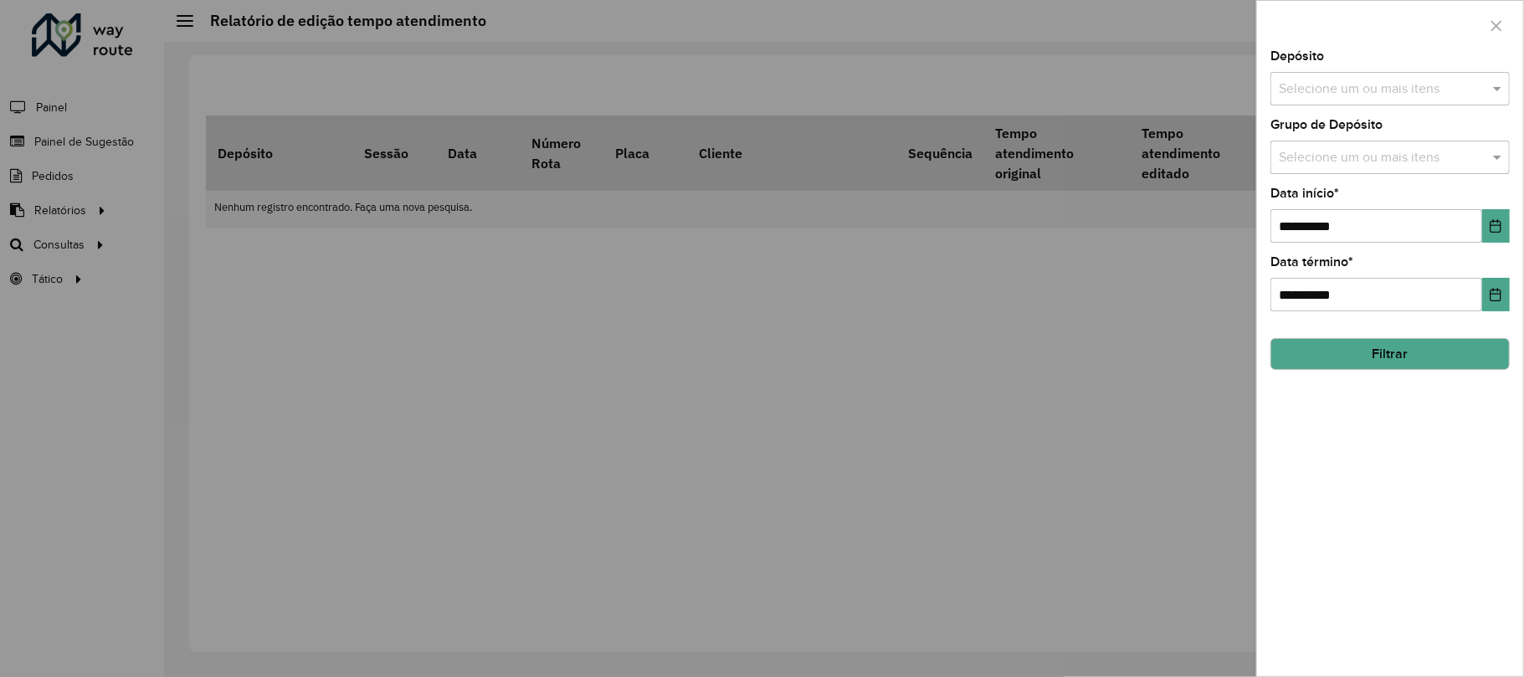
click at [1410, 353] on button "Filtrar" at bounding box center [1389, 354] width 239 height 32
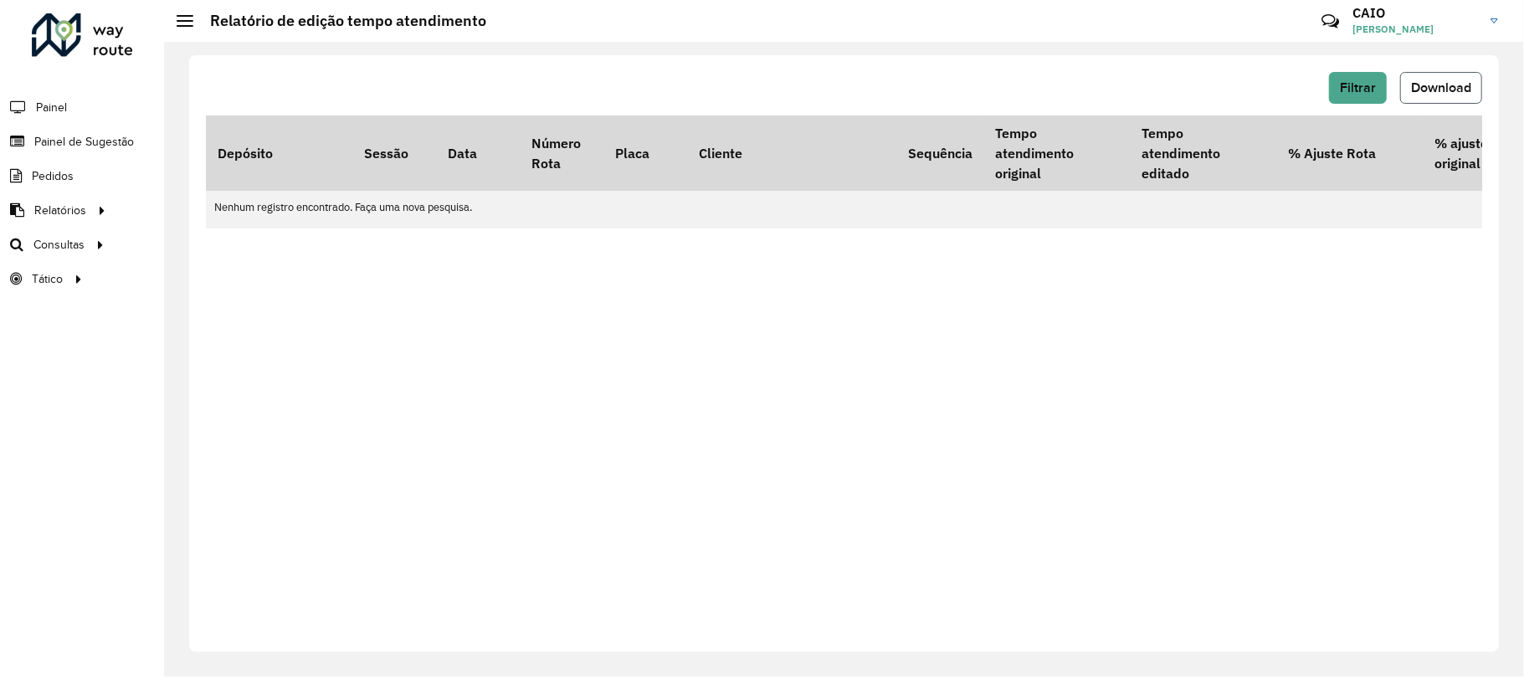
click at [1414, 82] on span "Download" at bounding box center [1441, 87] width 60 height 14
click at [1357, 79] on button "Filtrar" at bounding box center [1358, 88] width 58 height 32
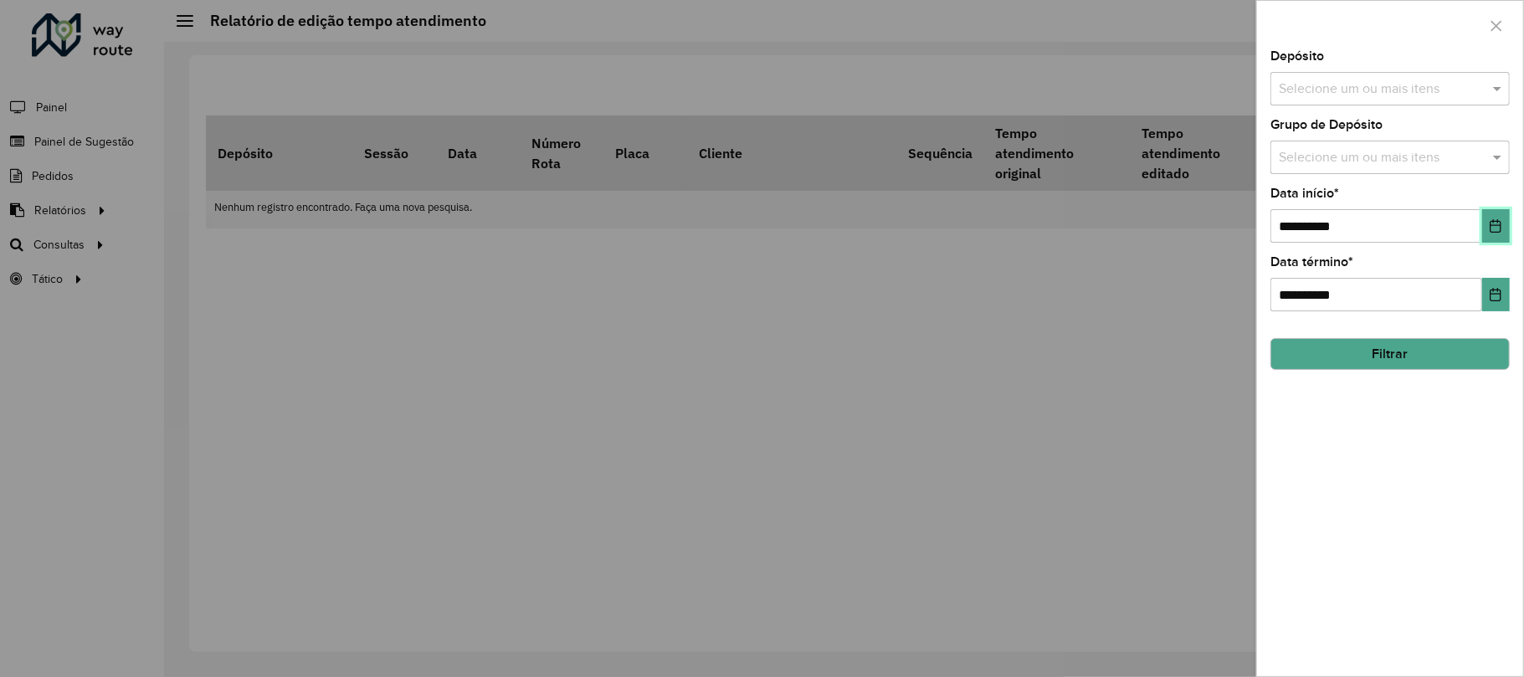
click at [1491, 214] on button "Choose Date" at bounding box center [1496, 225] width 28 height 33
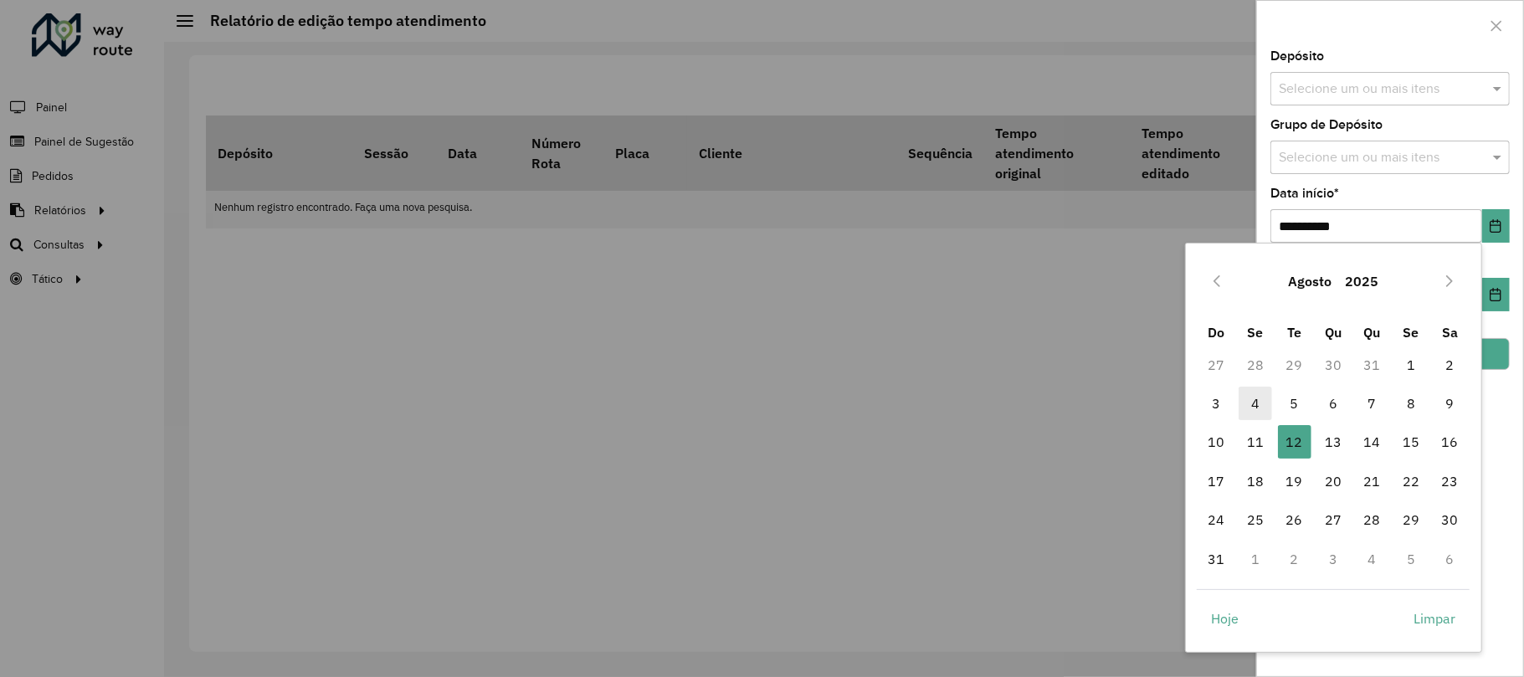
click at [1264, 407] on span "4" at bounding box center [1254, 403] width 33 height 33
type input "**********"
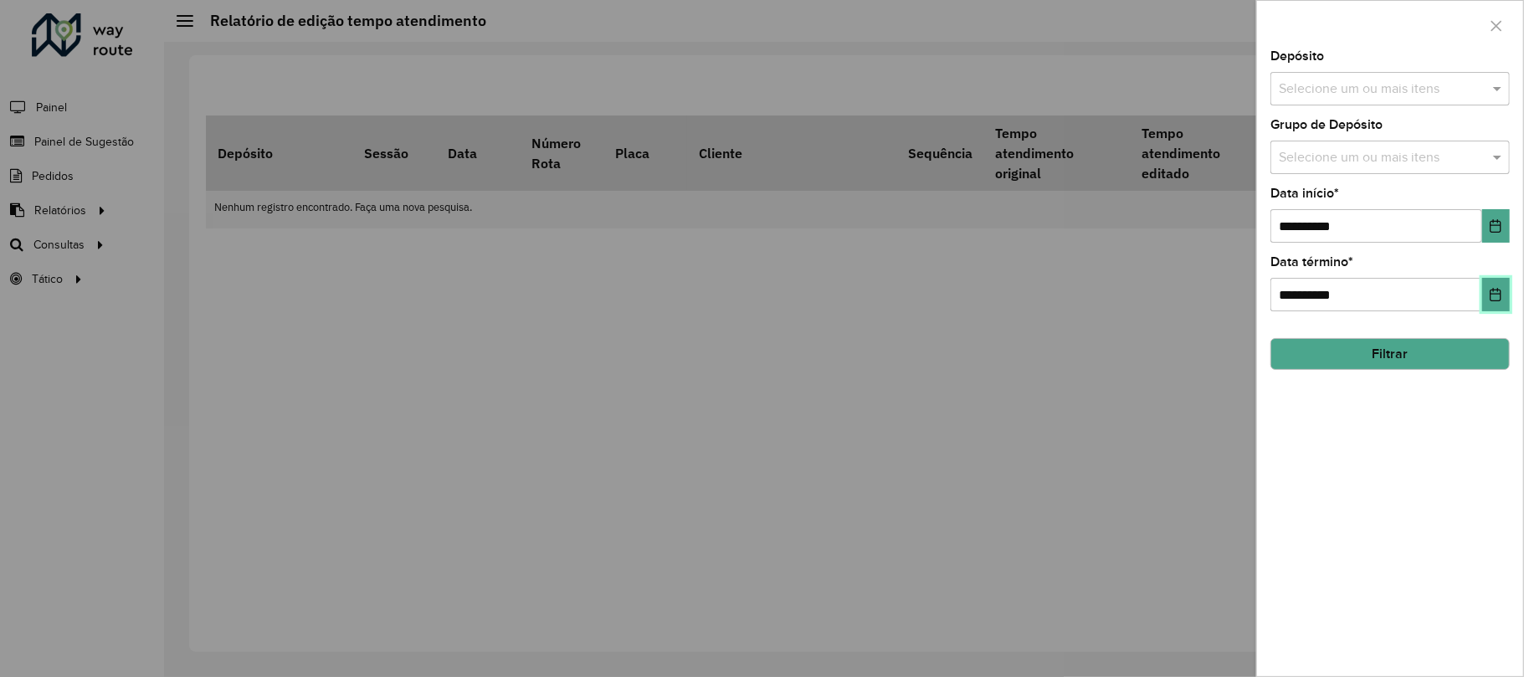
click at [1484, 288] on button "Choose Date" at bounding box center [1496, 294] width 28 height 33
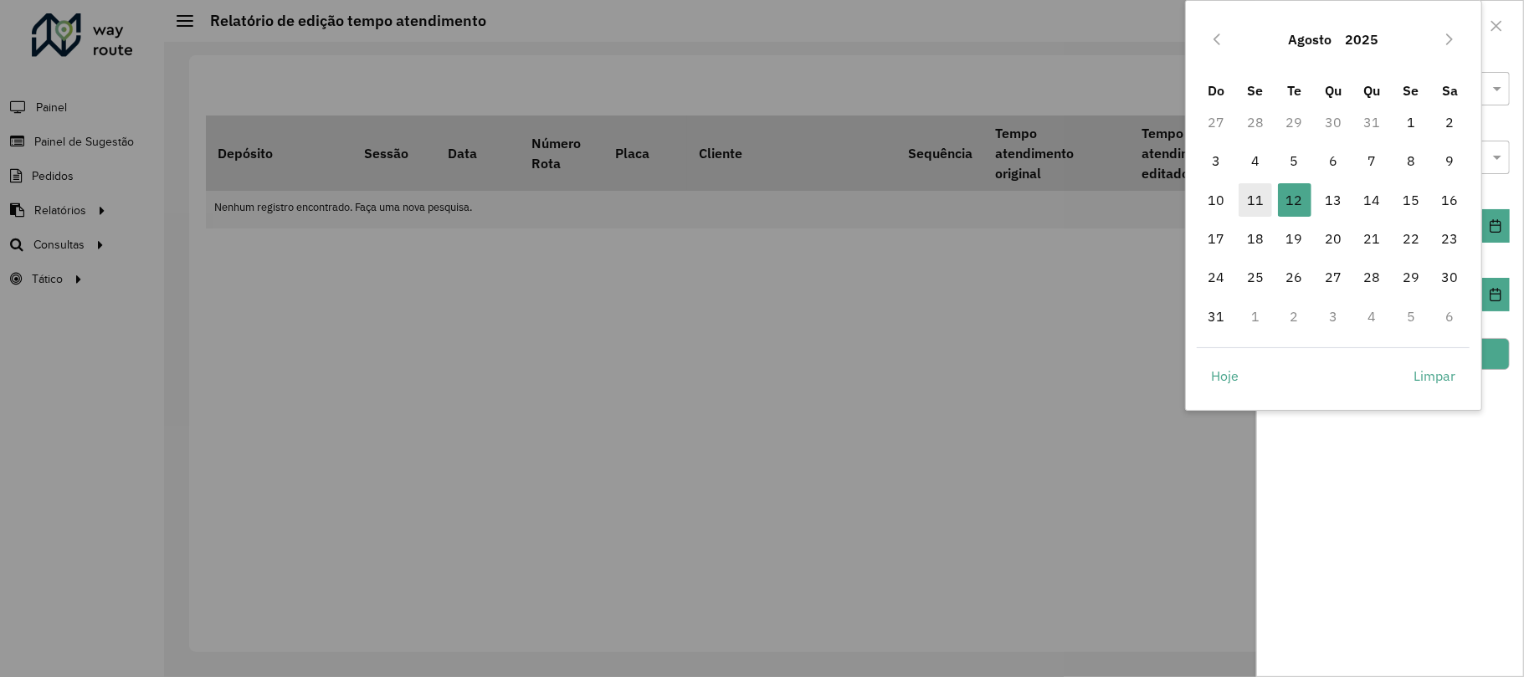
click at [1257, 198] on span "11" at bounding box center [1254, 199] width 33 height 33
type input "**********"
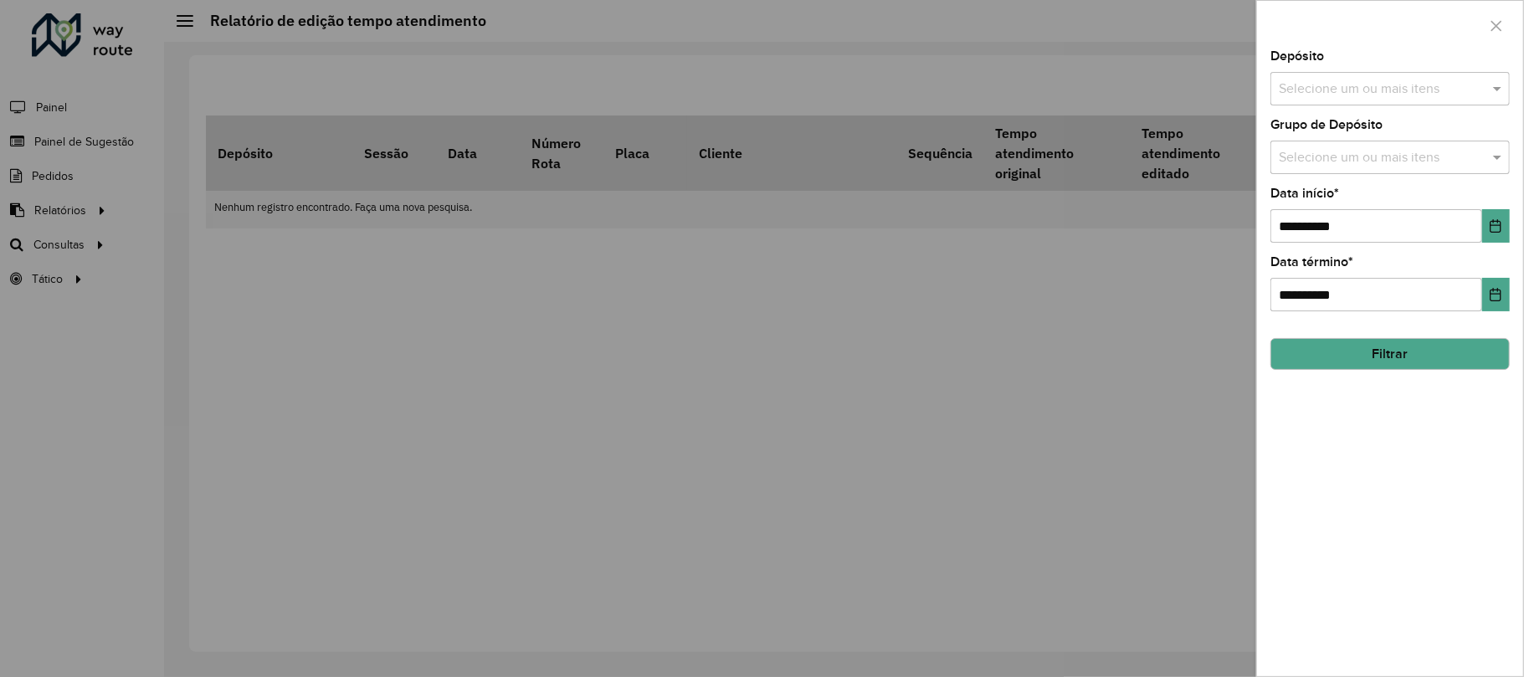
click at [1434, 367] on button "Filtrar" at bounding box center [1389, 354] width 239 height 32
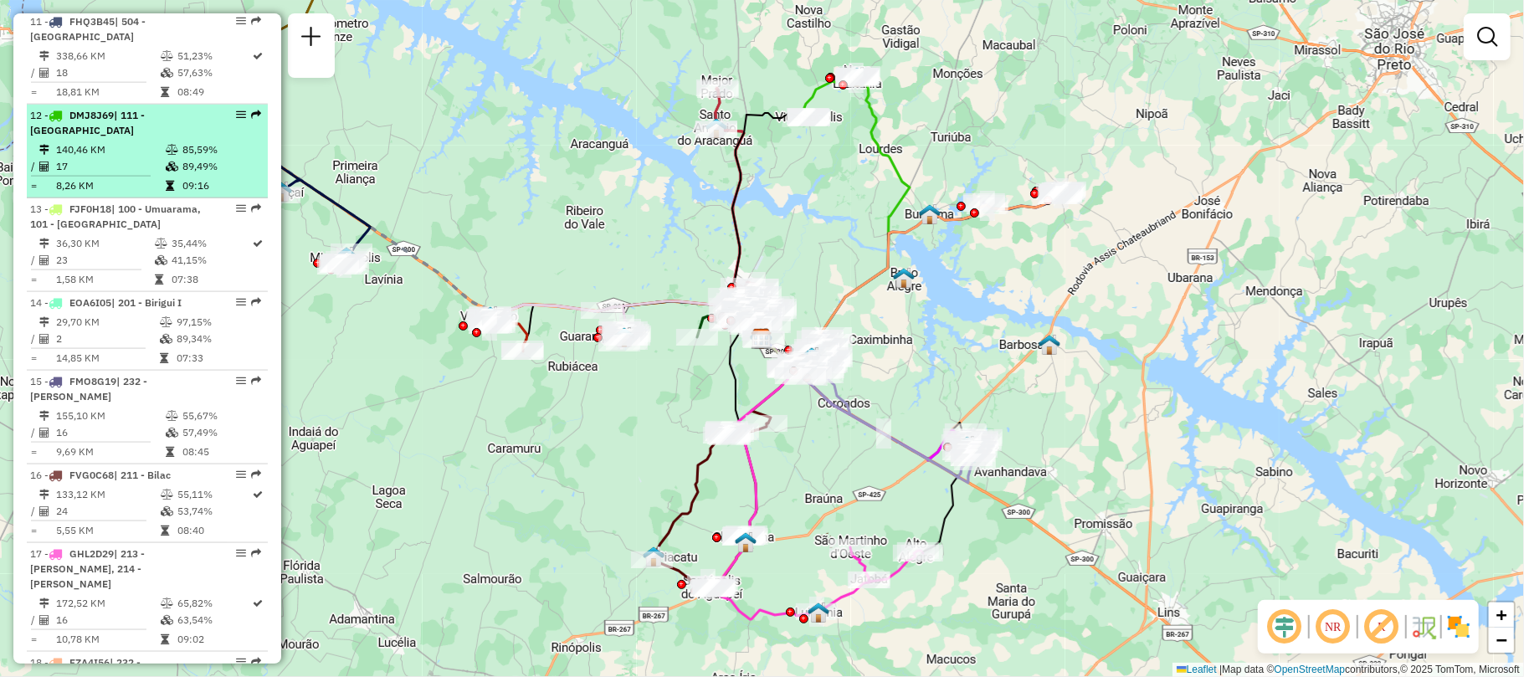
scroll to position [1159, 0]
